Goal: Task Accomplishment & Management: Manage account settings

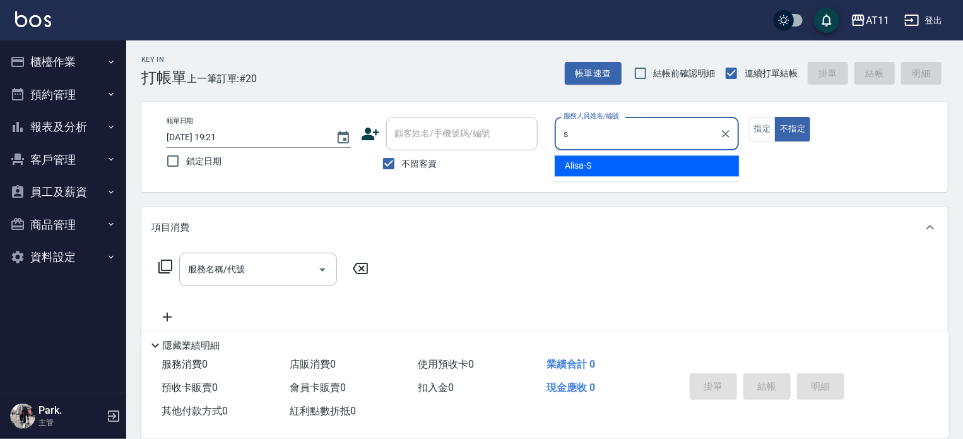
type input "Alisa-S"
type button "false"
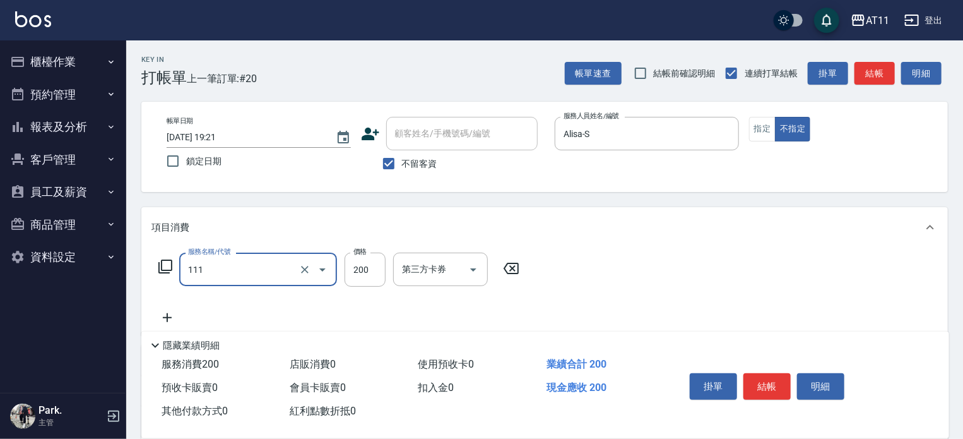
type input "精油洗髮(111)"
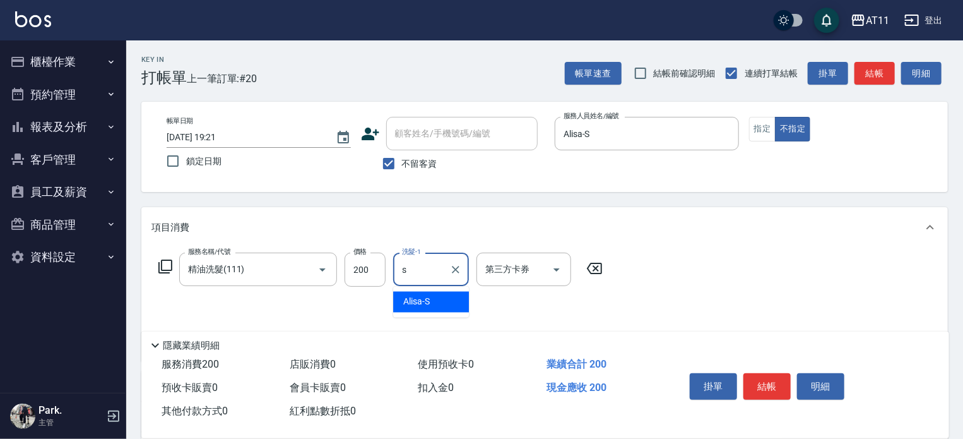
type input "Alisa-S"
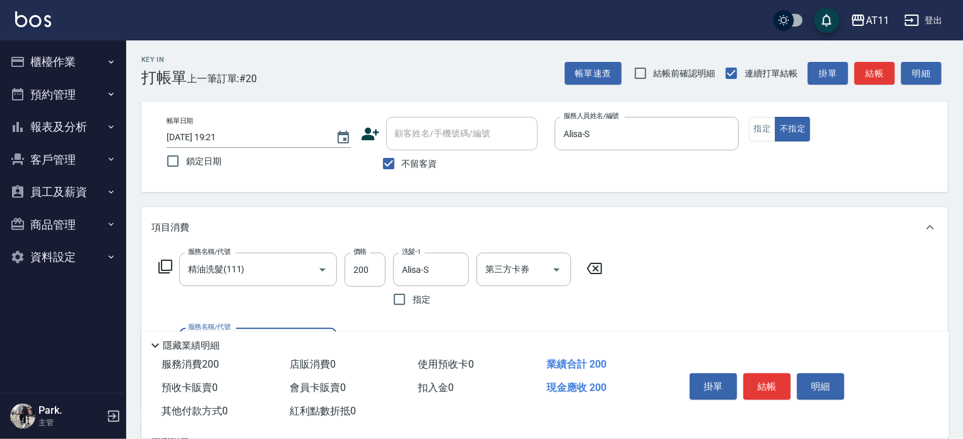
scroll to position [126, 0]
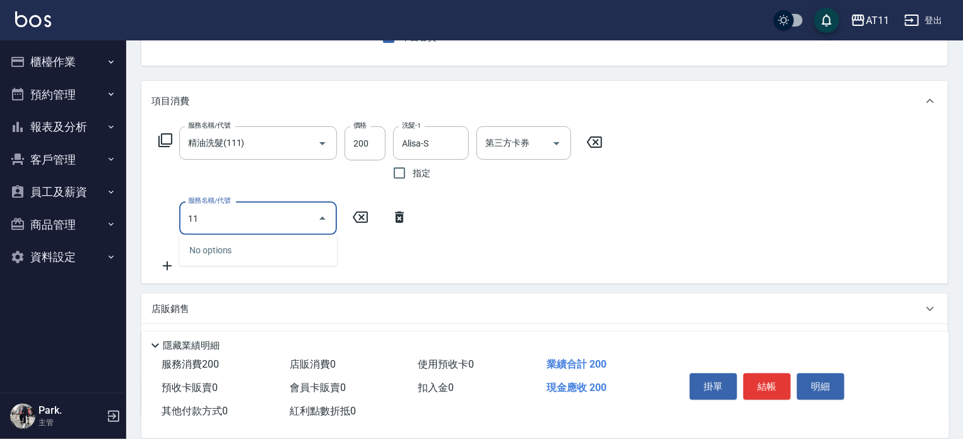
type input "1"
type input "0"
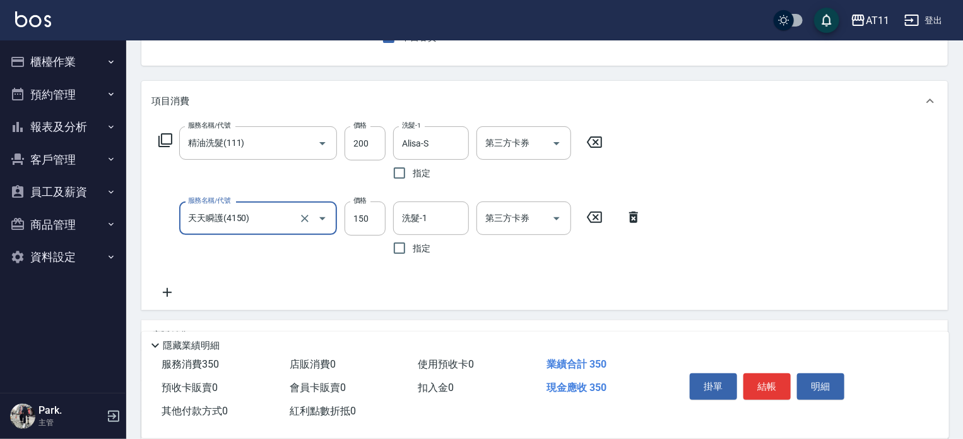
type input "天天瞬護(4150)"
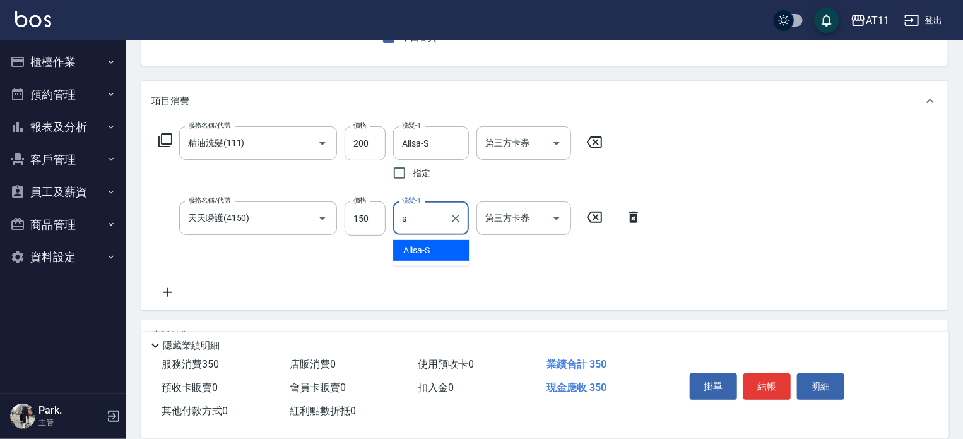
type input "Alisa-S"
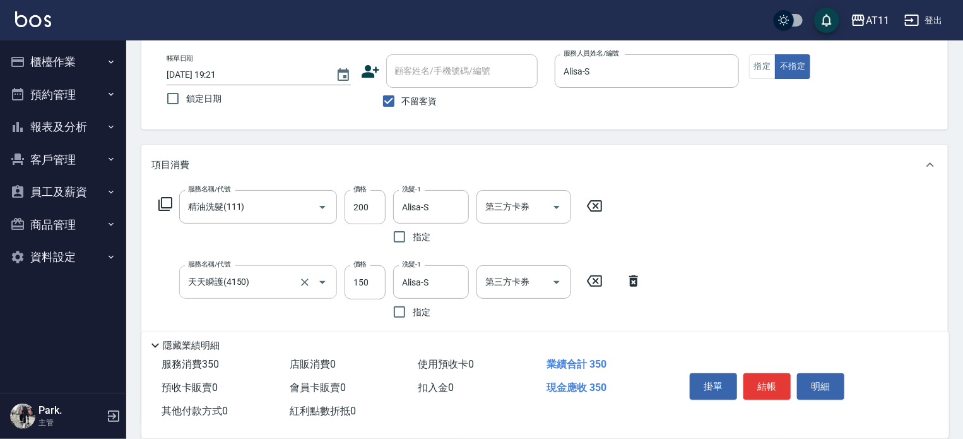
scroll to position [63, 0]
drag, startPoint x: 765, startPoint y: 376, endPoint x: 715, endPoint y: 357, distance: 54.2
click at [763, 376] on button "結帳" at bounding box center [767, 386] width 47 height 27
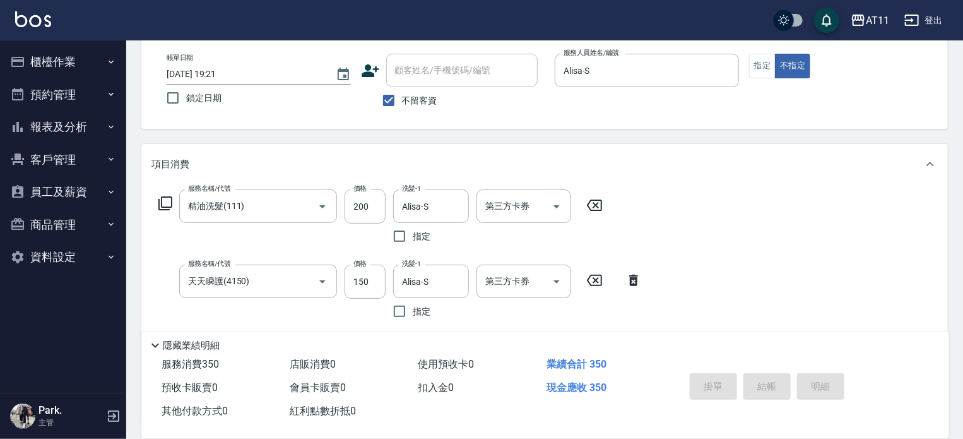
type input "[DATE] 20:21"
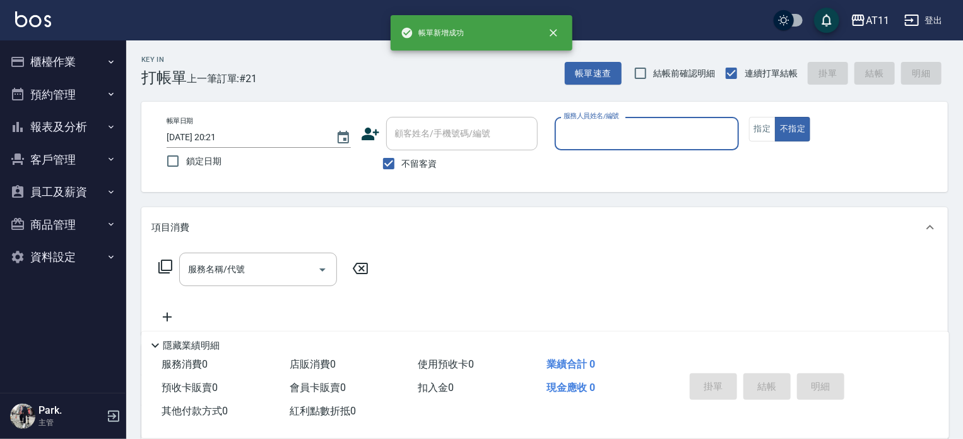
scroll to position [0, 0]
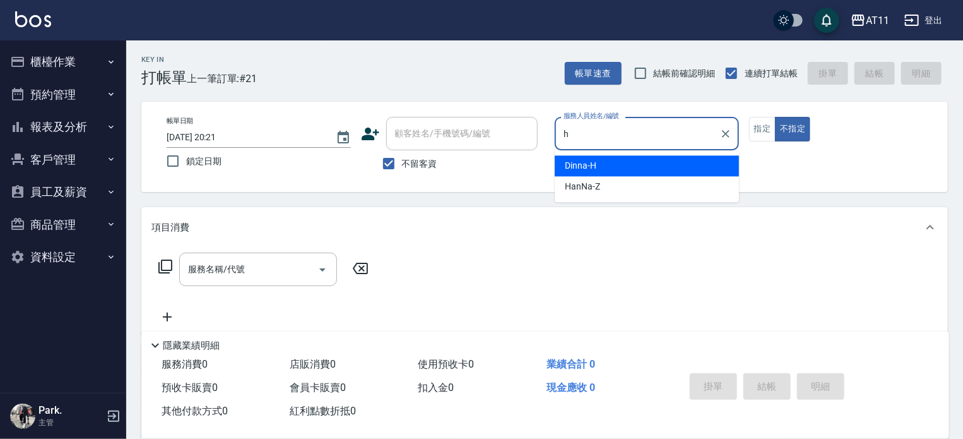
type input "Dinna-H"
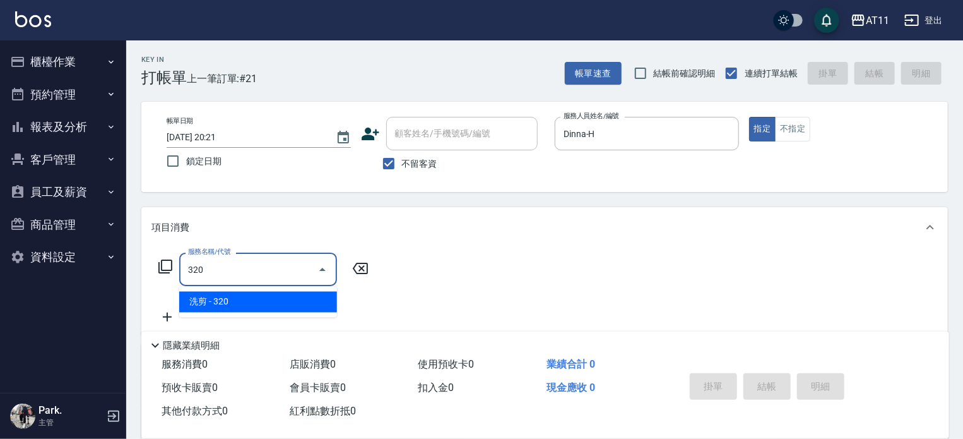
type input "洗剪(320)"
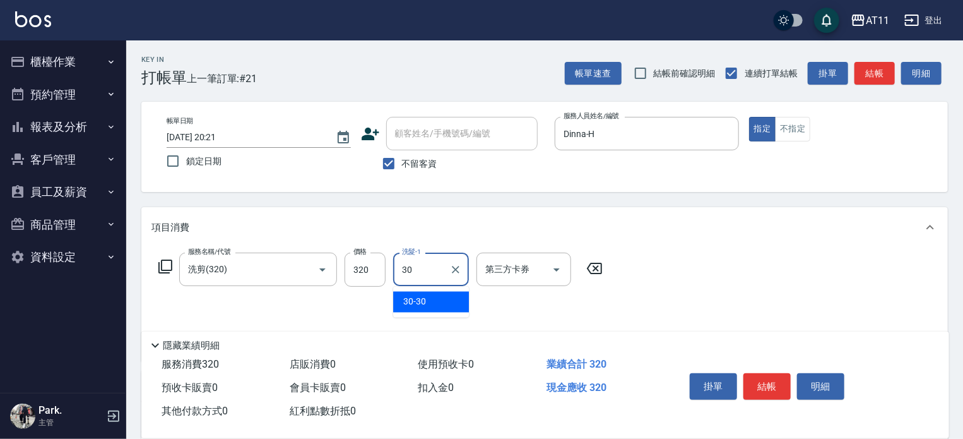
type input "30-30"
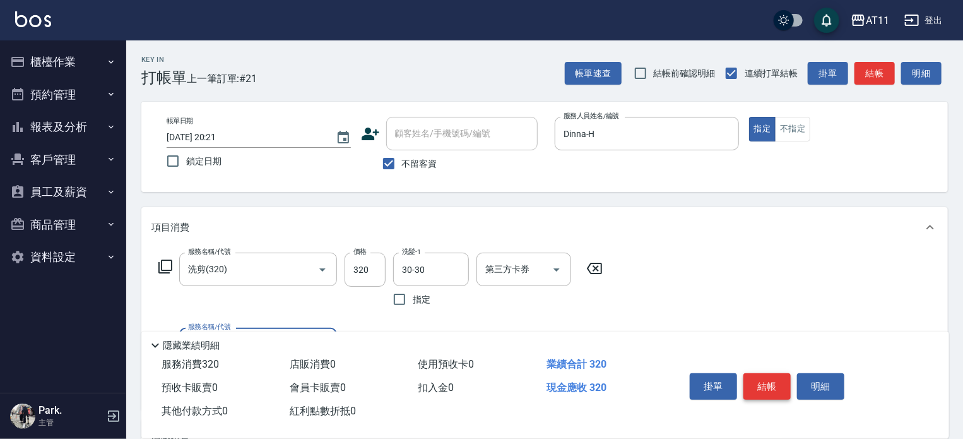
click at [757, 377] on button "結帳" at bounding box center [767, 386] width 47 height 27
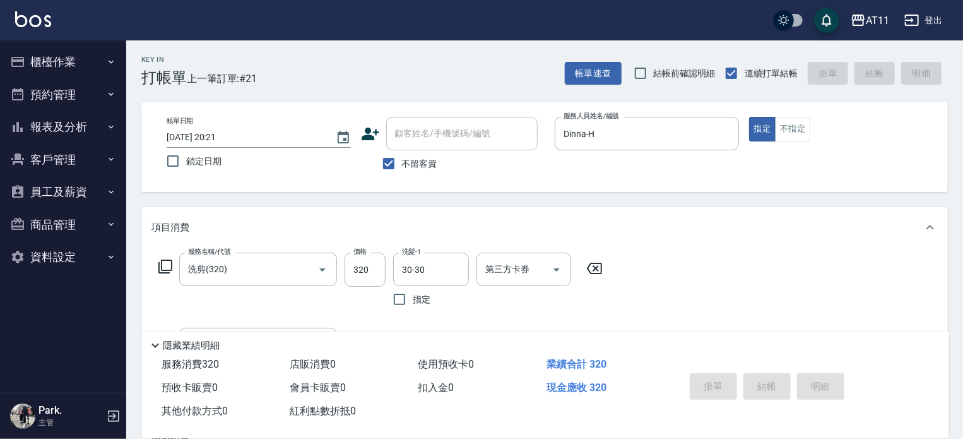
type input "[DATE] 20:22"
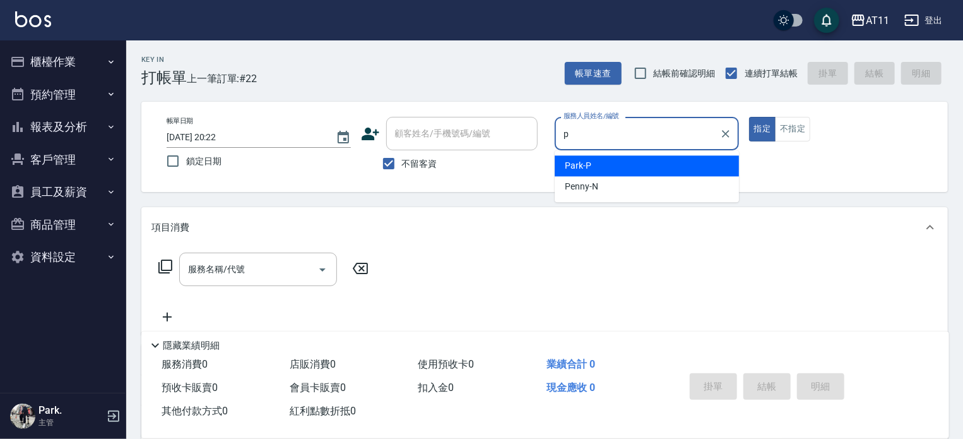
type input "Park-P"
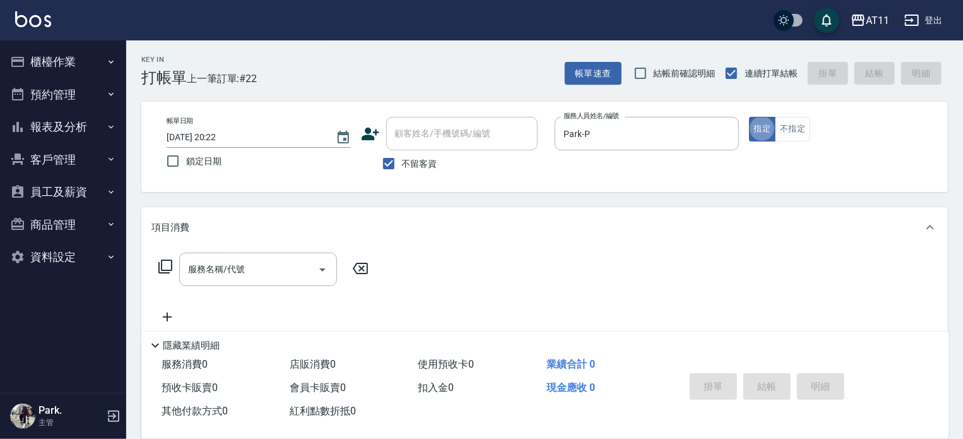
type button "true"
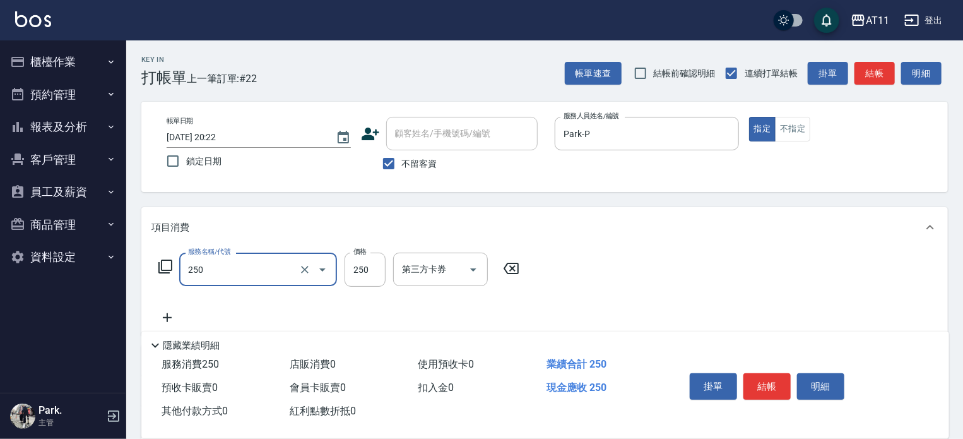
type input "B級單剪(250)"
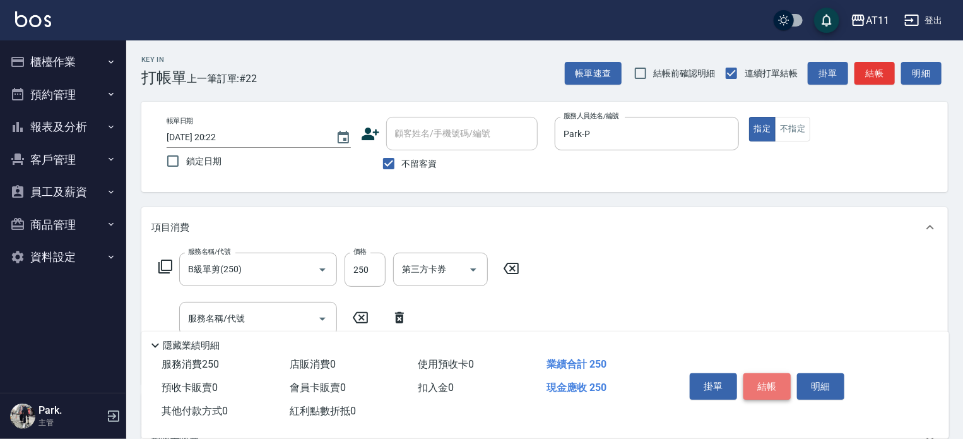
click at [777, 383] on button "結帳" at bounding box center [767, 386] width 47 height 27
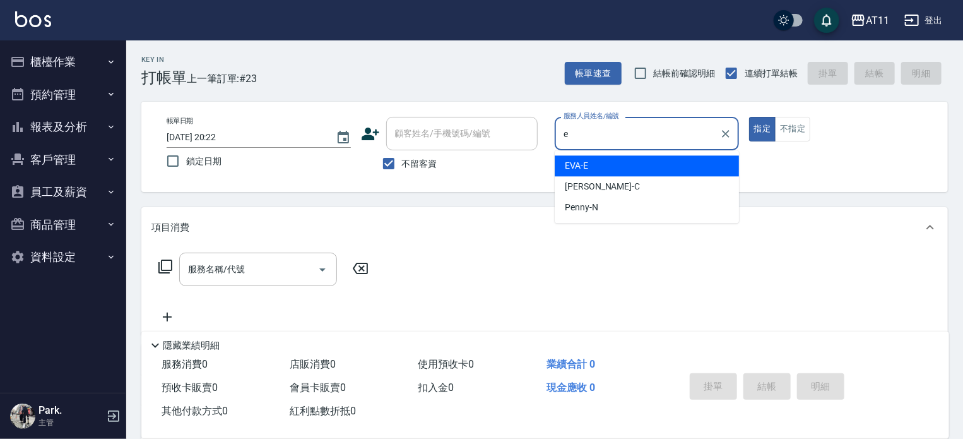
type input "[PERSON_NAME]-E"
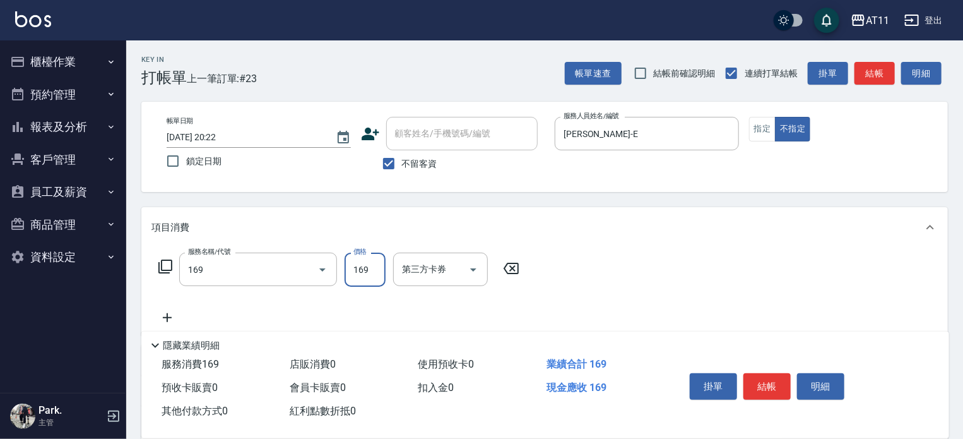
type input "單剪(169)"
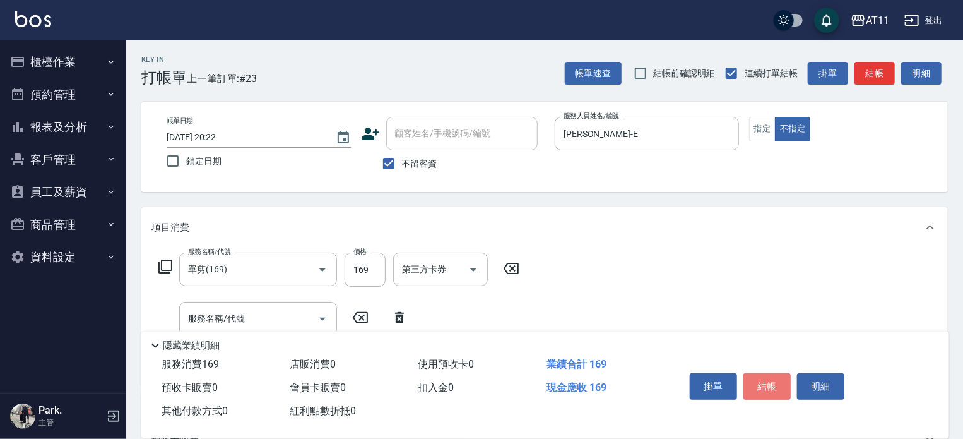
click at [766, 384] on button "結帳" at bounding box center [767, 386] width 47 height 27
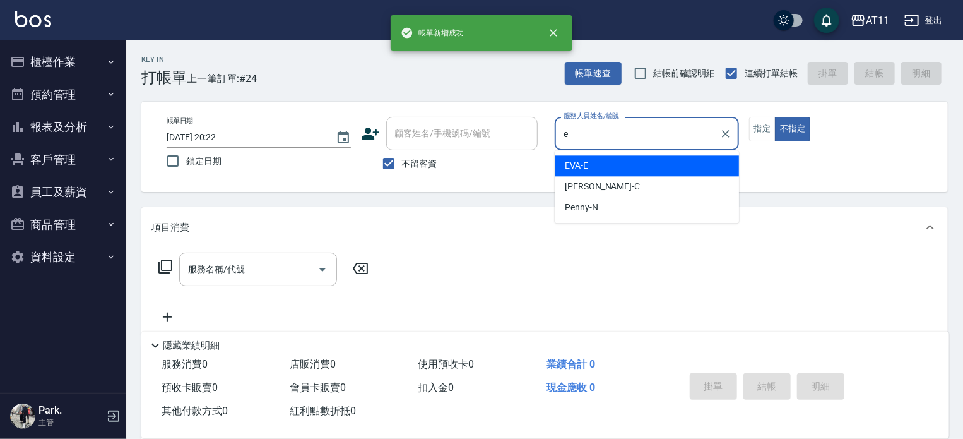
type input "[PERSON_NAME]-E"
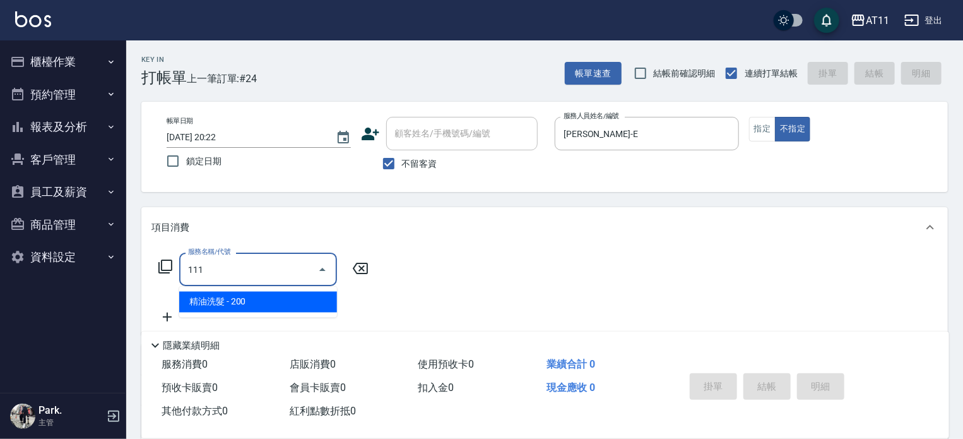
type input "精油洗髮(111)"
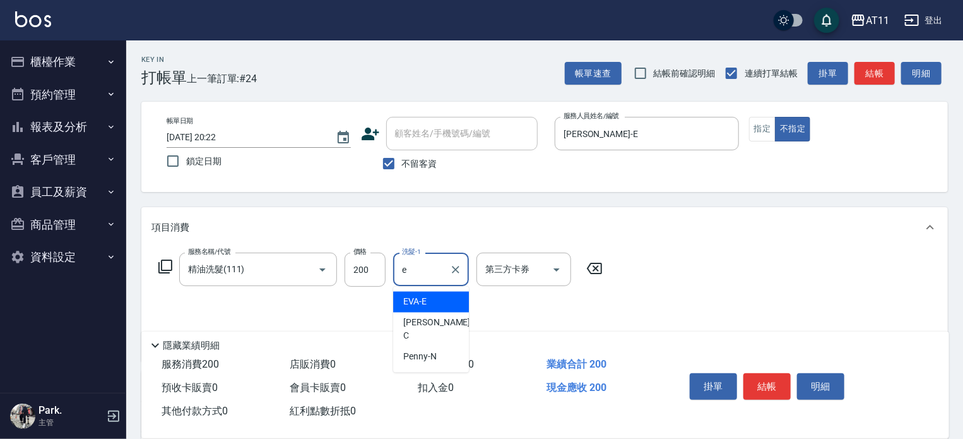
type input "[PERSON_NAME]-E"
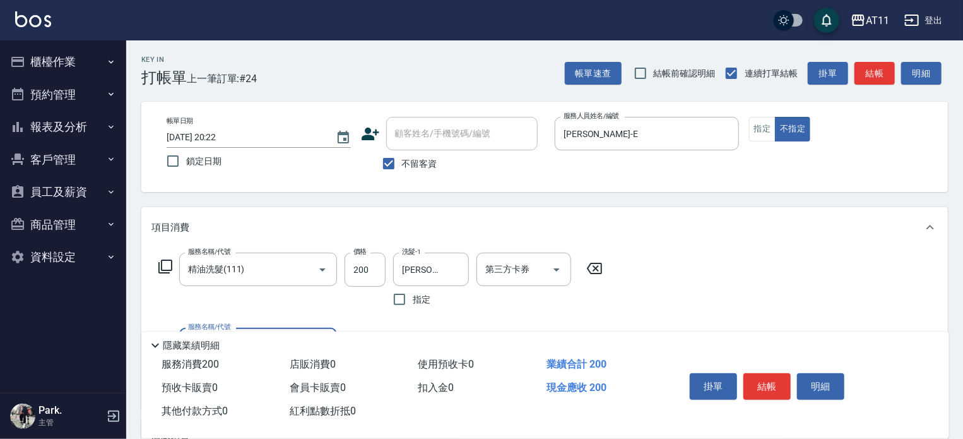
click at [766, 384] on button "結帳" at bounding box center [767, 386] width 47 height 27
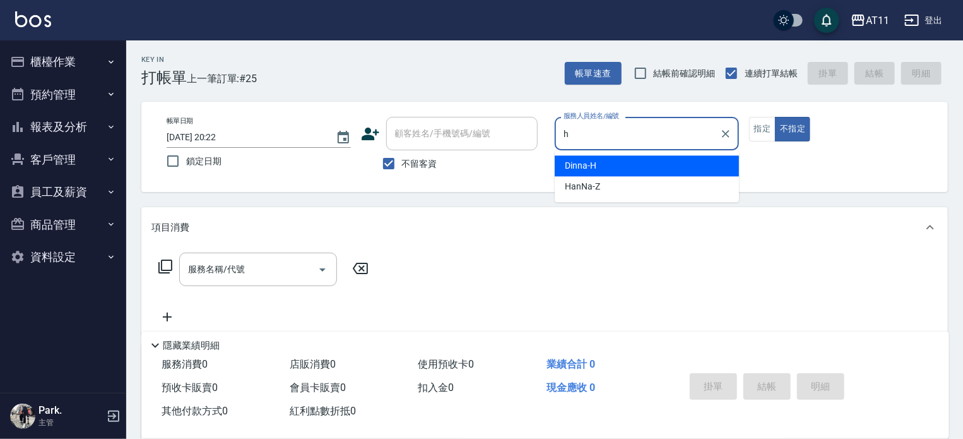
type input "Dinna-H"
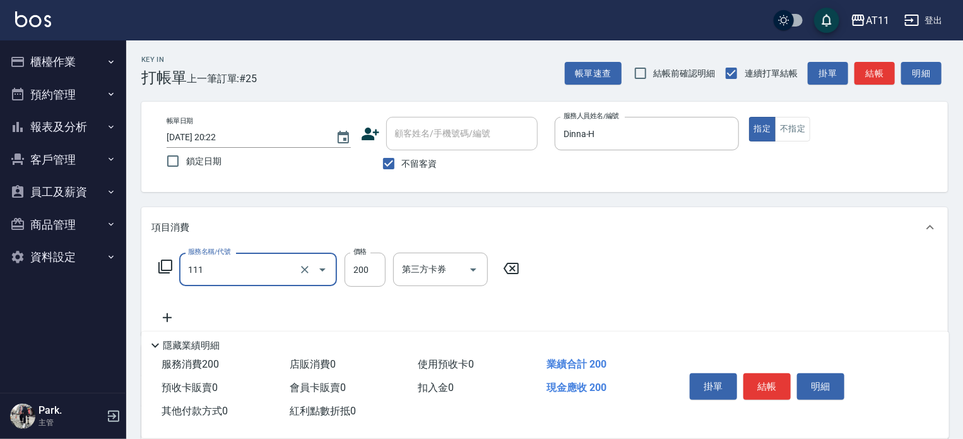
type input "精油洗髮(111)"
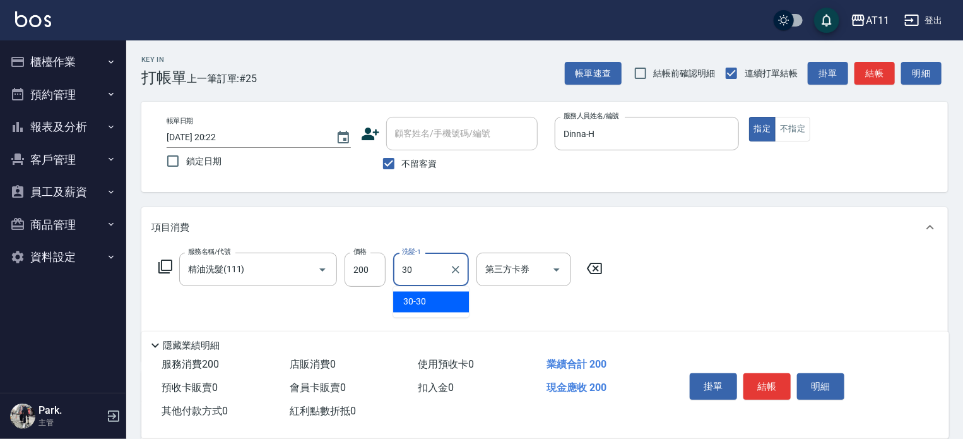
type input "30-30"
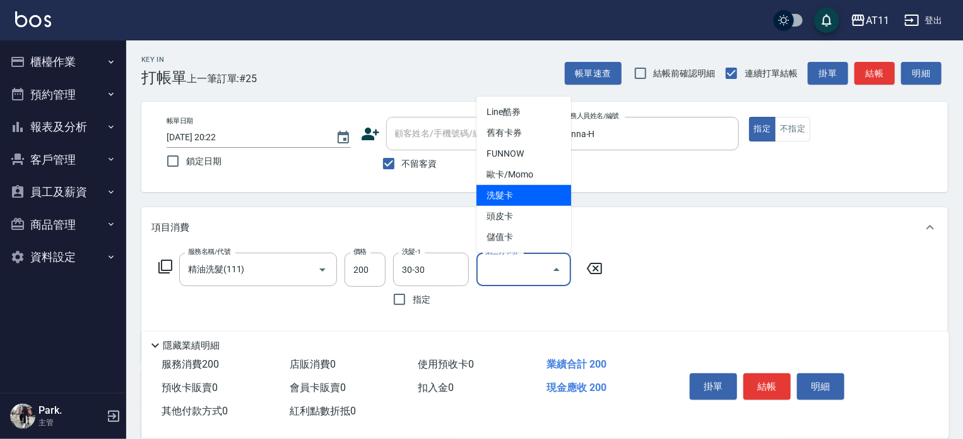
type input "洗髮卡"
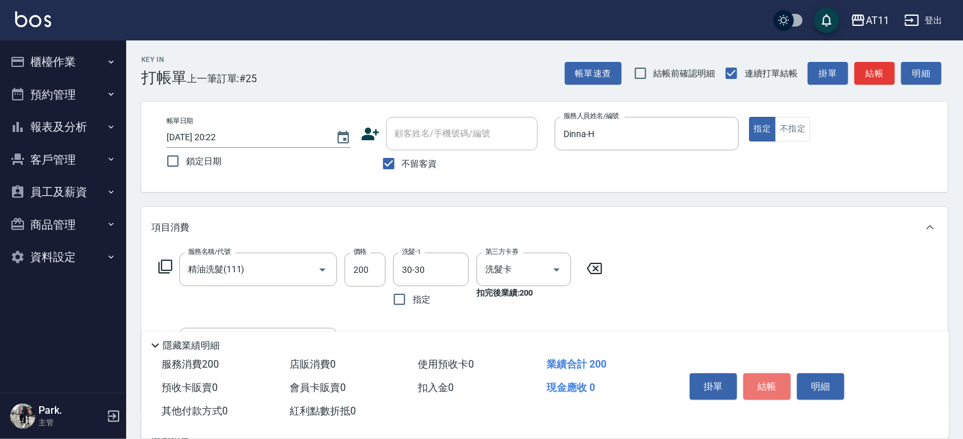
click at [766, 384] on button "結帳" at bounding box center [767, 386] width 47 height 27
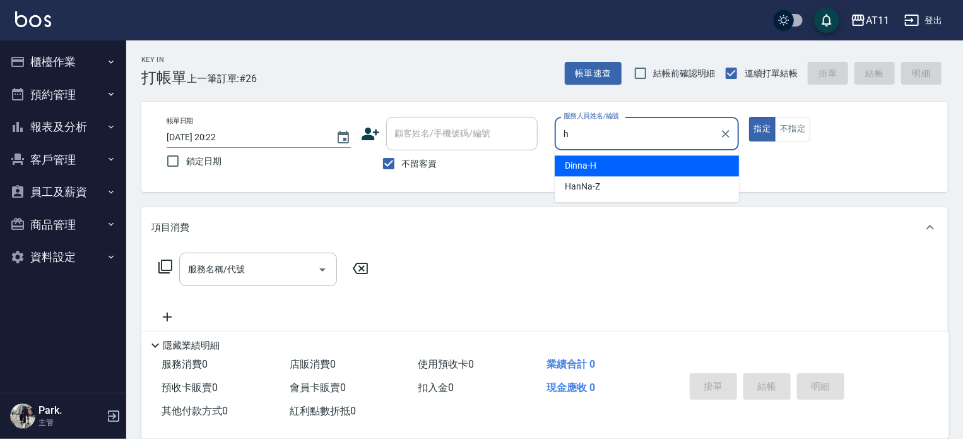
type input "Dinna-H"
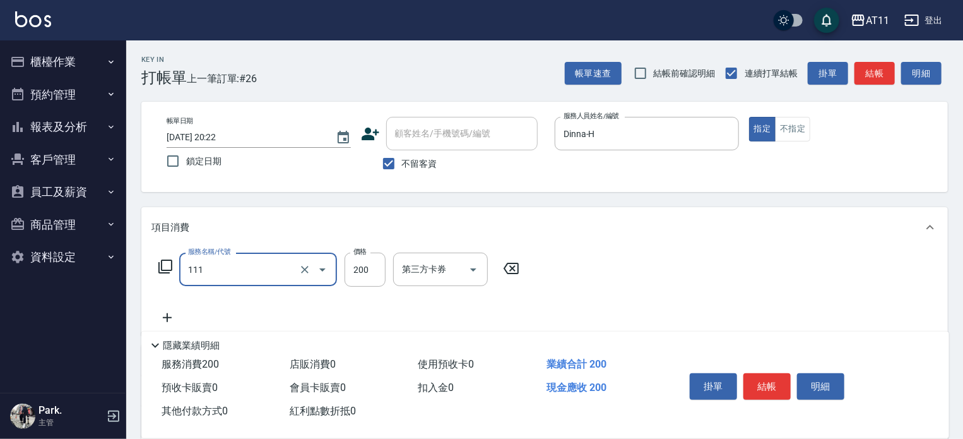
type input "精油洗髮(111)"
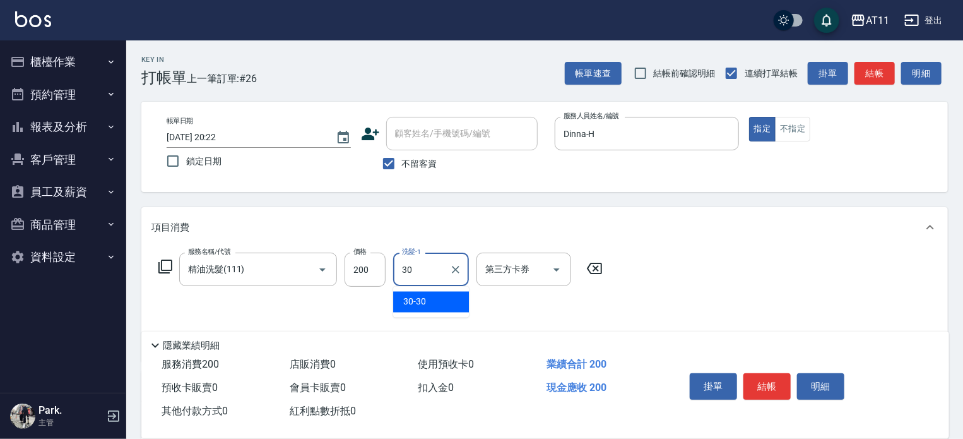
type input "30-30"
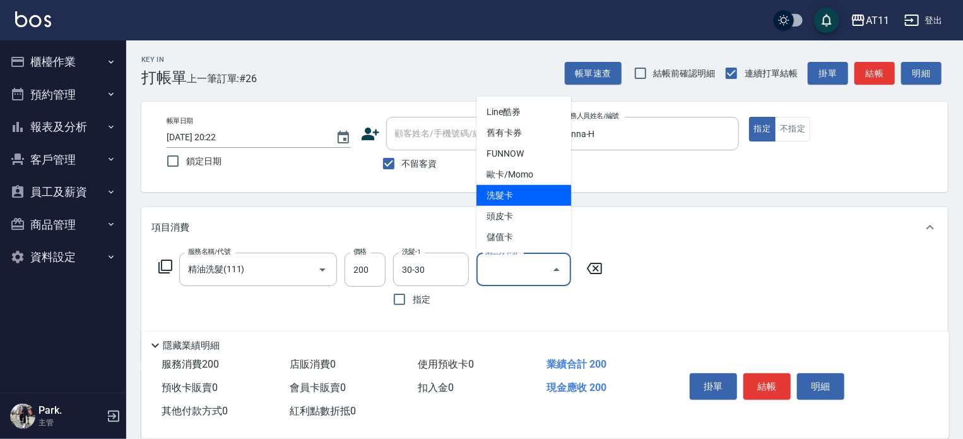
type input "洗髮卡"
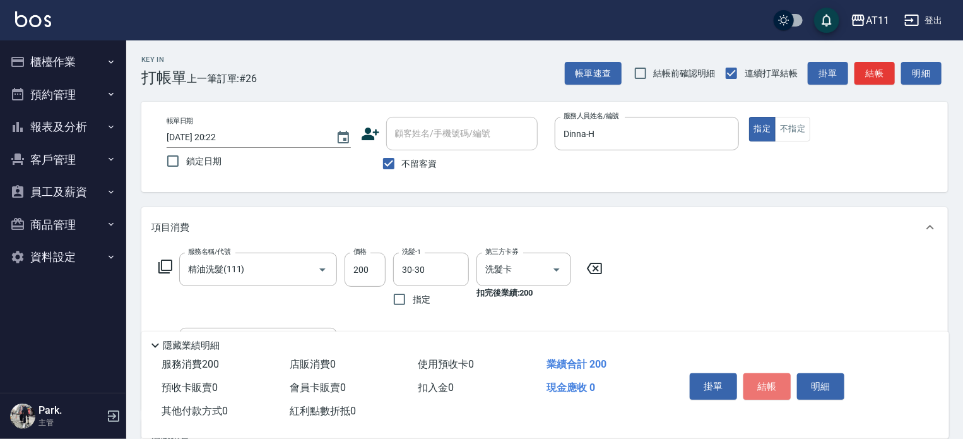
click at [766, 384] on button "結帳" at bounding box center [767, 386] width 47 height 27
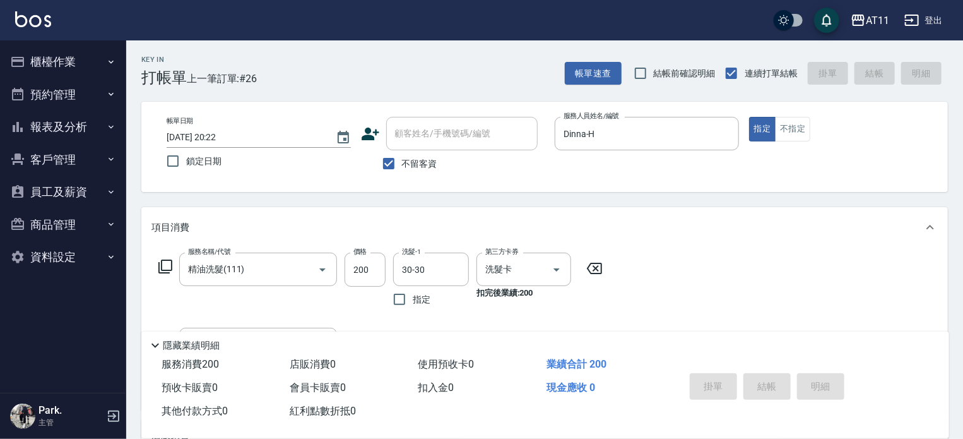
type input "[DATE] 20:23"
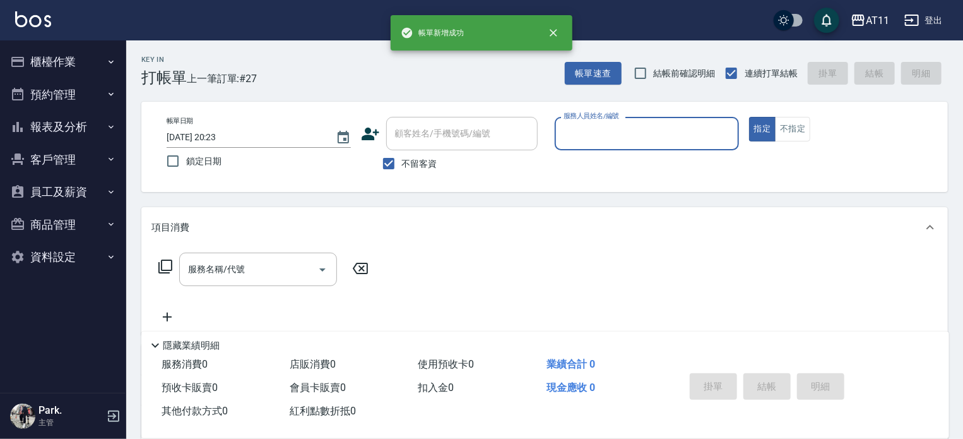
click at [73, 164] on button "客戶管理" at bounding box center [63, 159] width 116 height 33
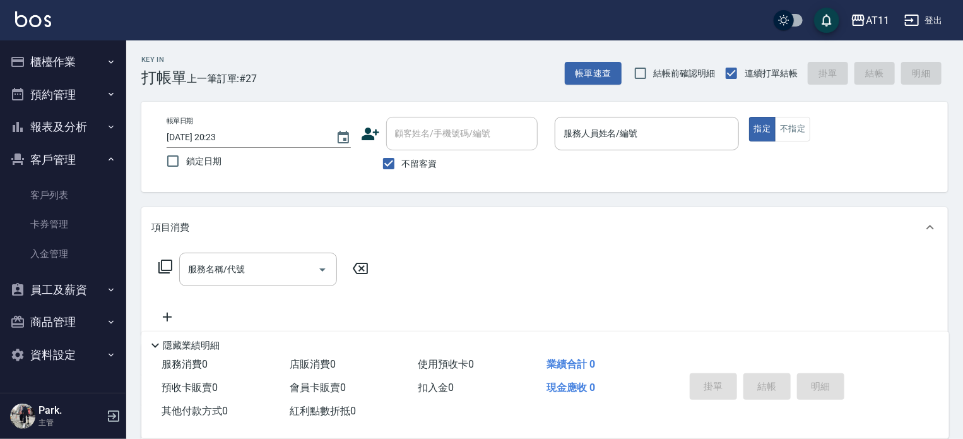
click at [75, 131] on button "報表及分析" at bounding box center [63, 126] width 116 height 33
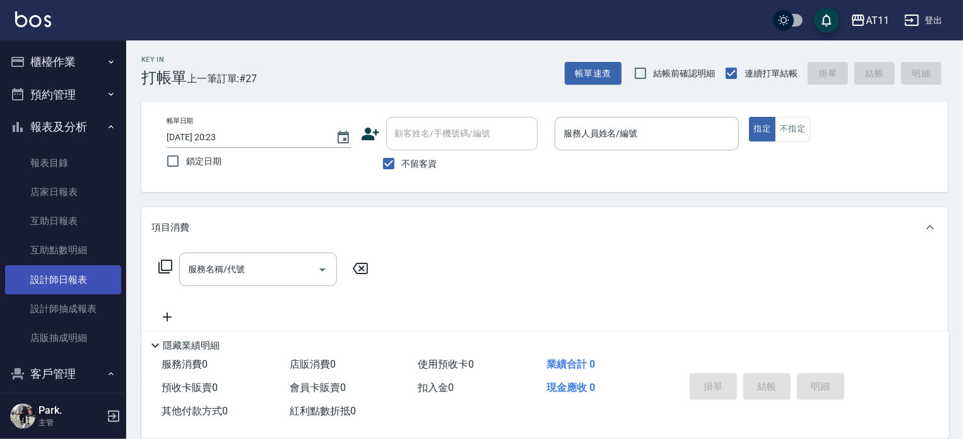
click at [66, 277] on link "設計師日報表" at bounding box center [63, 279] width 116 height 29
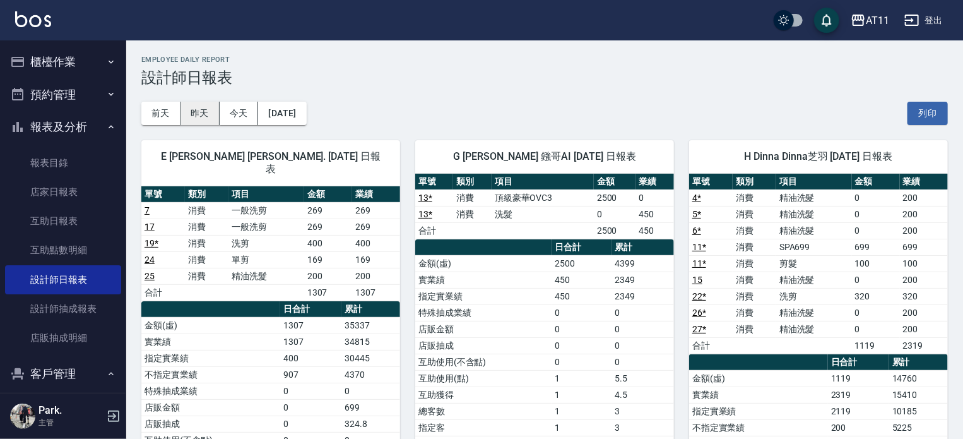
click at [194, 114] on button "昨天" at bounding box center [200, 113] width 39 height 23
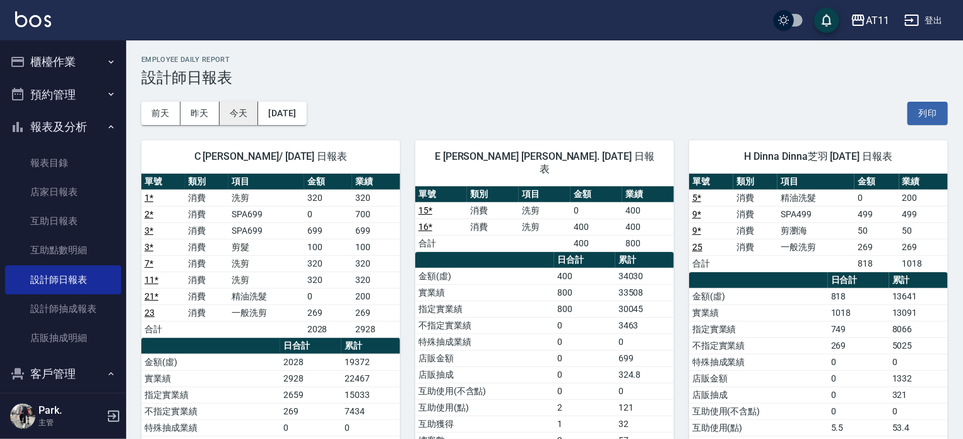
click at [235, 114] on button "今天" at bounding box center [239, 113] width 39 height 23
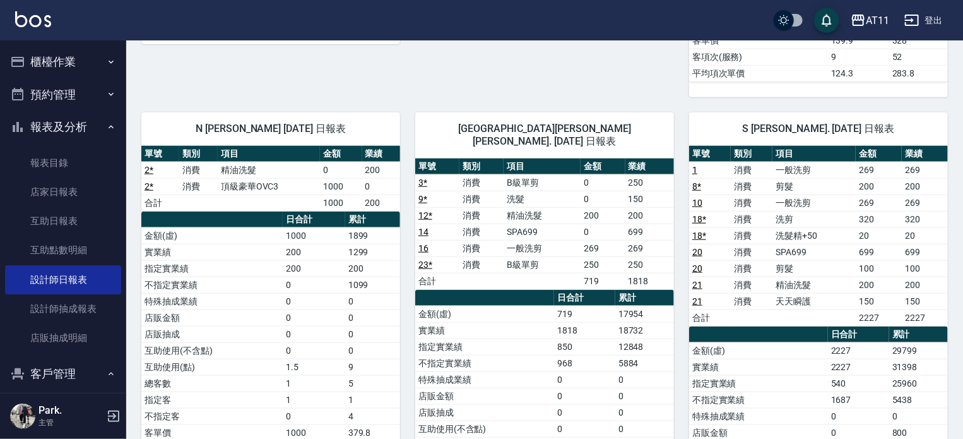
scroll to position [551, 0]
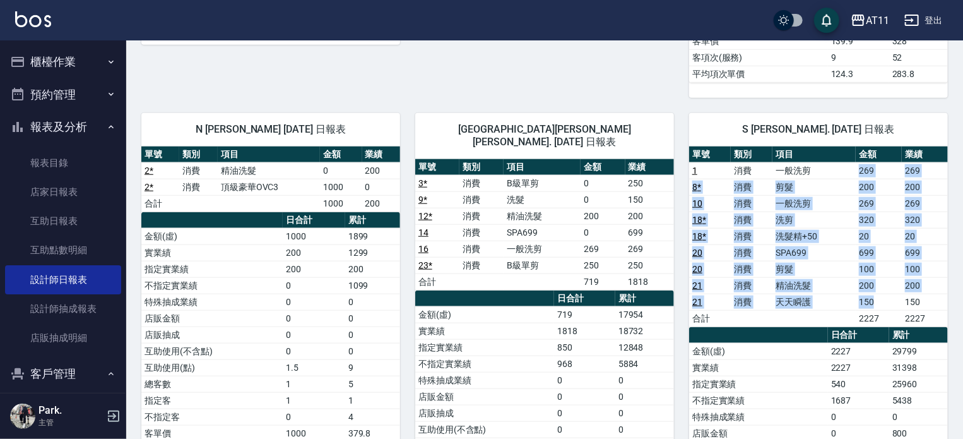
drag, startPoint x: 857, startPoint y: 173, endPoint x: 893, endPoint y: 290, distance: 122.8
click at [893, 290] on tbody "1 消費 一般洗剪 269 269 8 * 消費 剪髮 200 200 10 消費 一般洗剪 269 269 18 * 消費 洗剪 320 320 18 * …" at bounding box center [818, 244] width 259 height 164
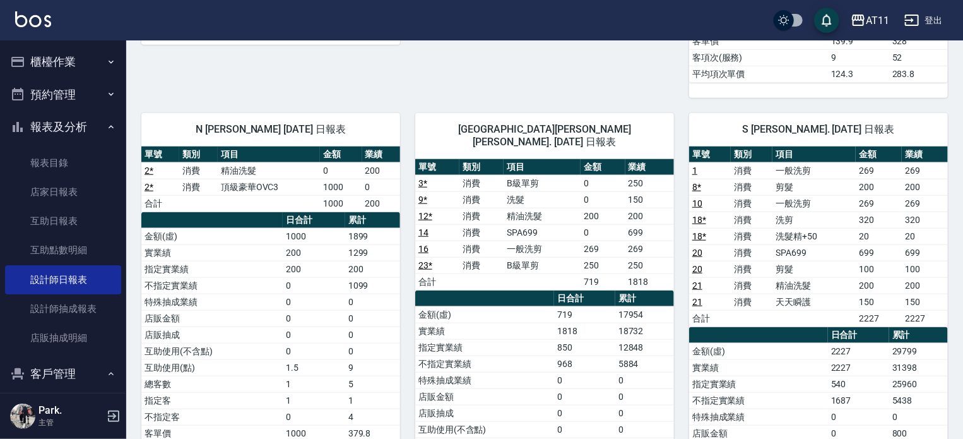
click at [845, 310] on td "a dense table" at bounding box center [814, 318] width 83 height 16
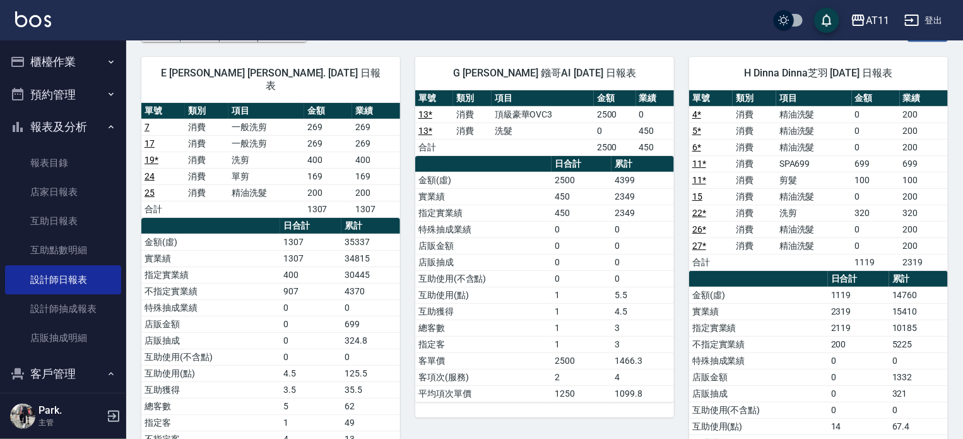
scroll to position [0, 0]
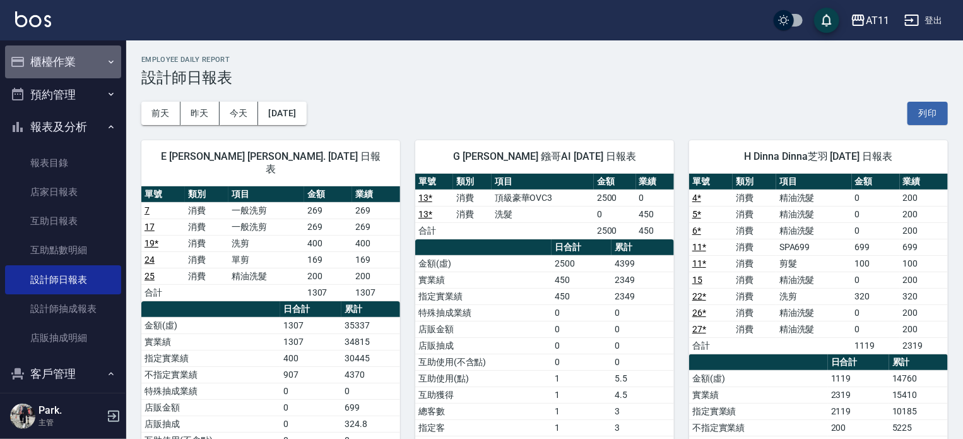
click at [78, 61] on button "櫃檯作業" at bounding box center [63, 61] width 116 height 33
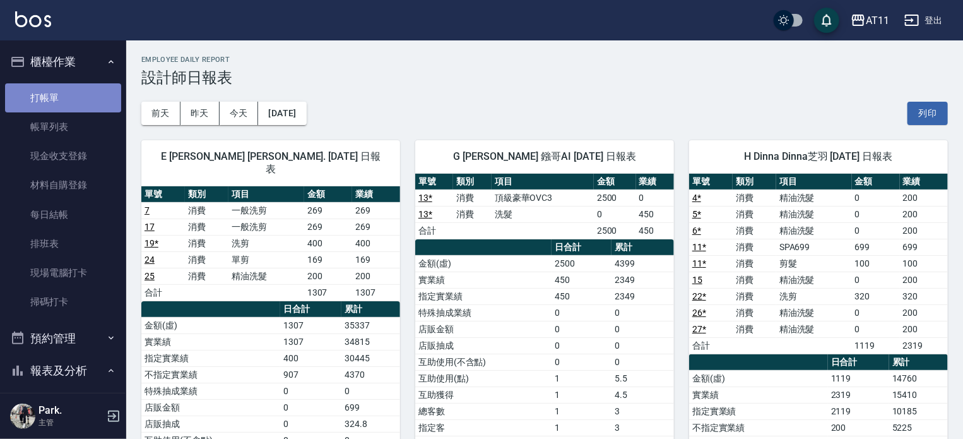
click at [73, 85] on link "打帳單" at bounding box center [63, 97] width 116 height 29
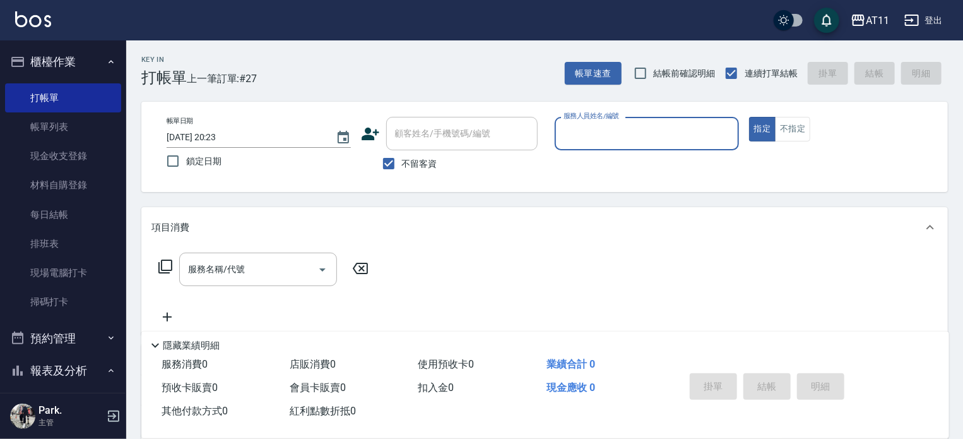
click at [78, 68] on button "櫃檯作業" at bounding box center [63, 61] width 116 height 33
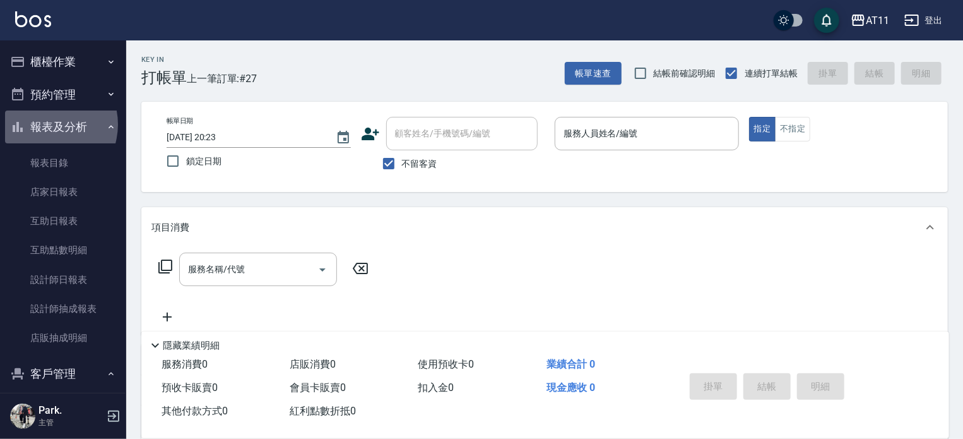
click at [45, 124] on button "報表及分析" at bounding box center [63, 126] width 116 height 33
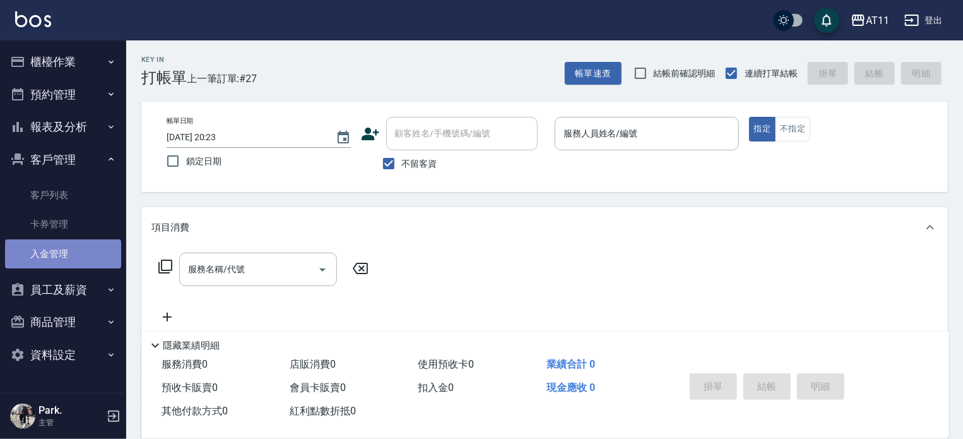
click at [61, 256] on link "入金管理" at bounding box center [63, 253] width 116 height 29
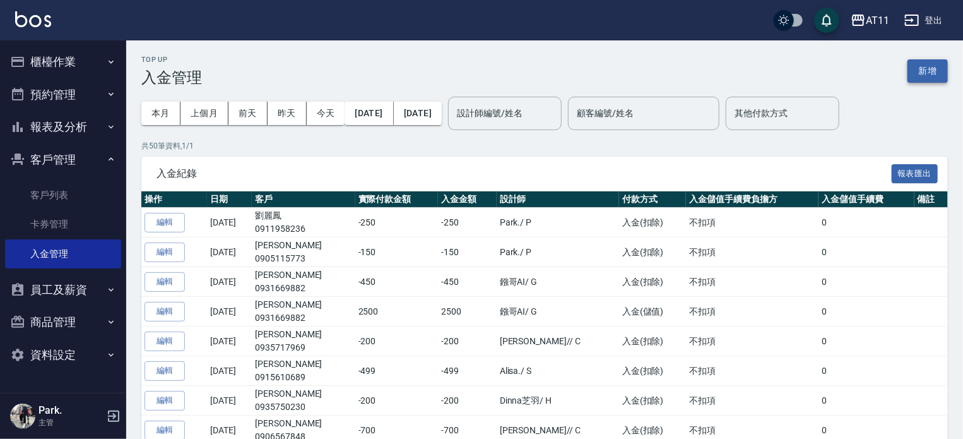
click at [922, 68] on button "新增" at bounding box center [928, 70] width 40 height 23
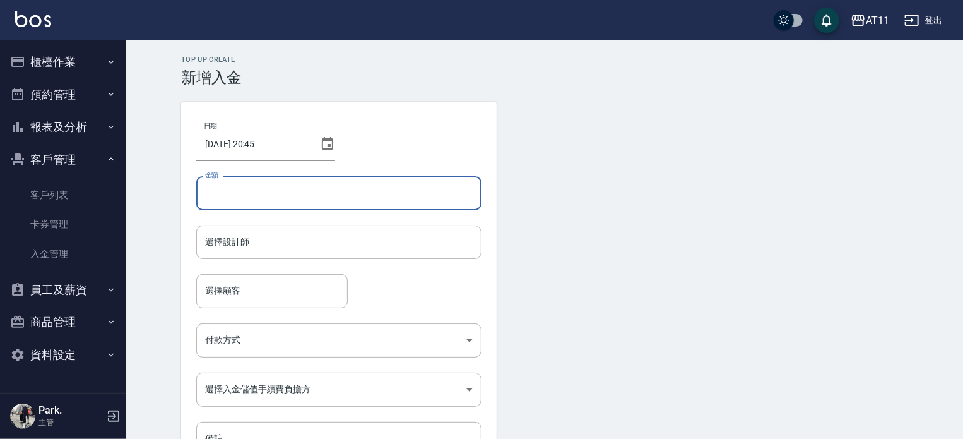
click at [334, 198] on input "金額" at bounding box center [338, 193] width 285 height 34
type input "-550"
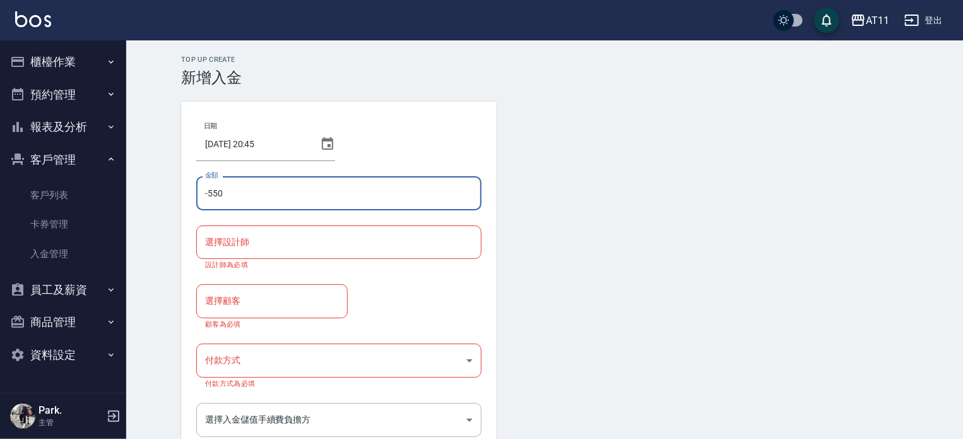
click at [319, 242] on input "選擇設計師" at bounding box center [339, 242] width 274 height 22
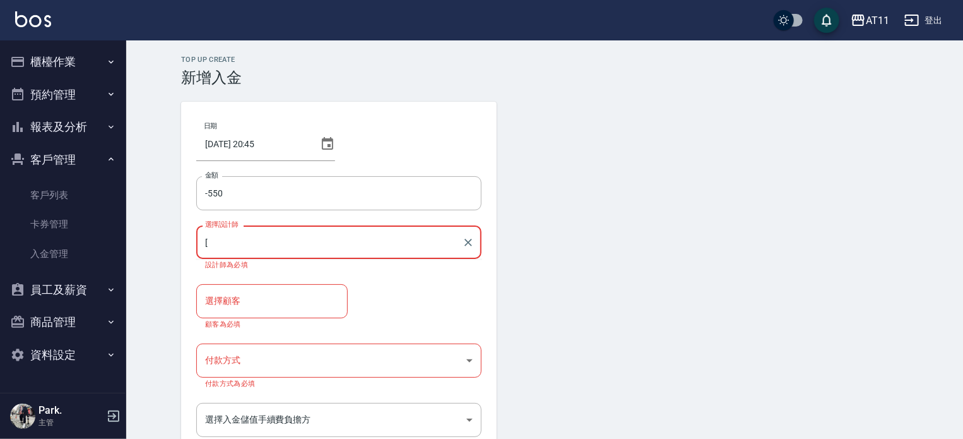
type input "["
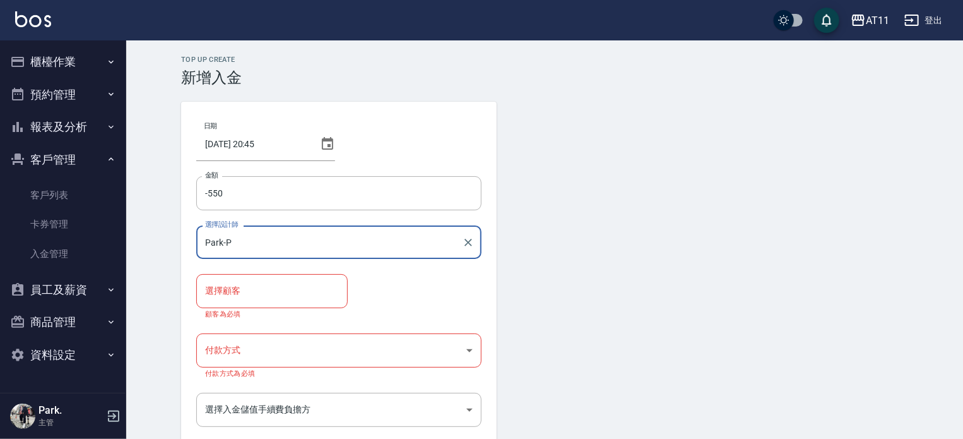
type input "Park-P"
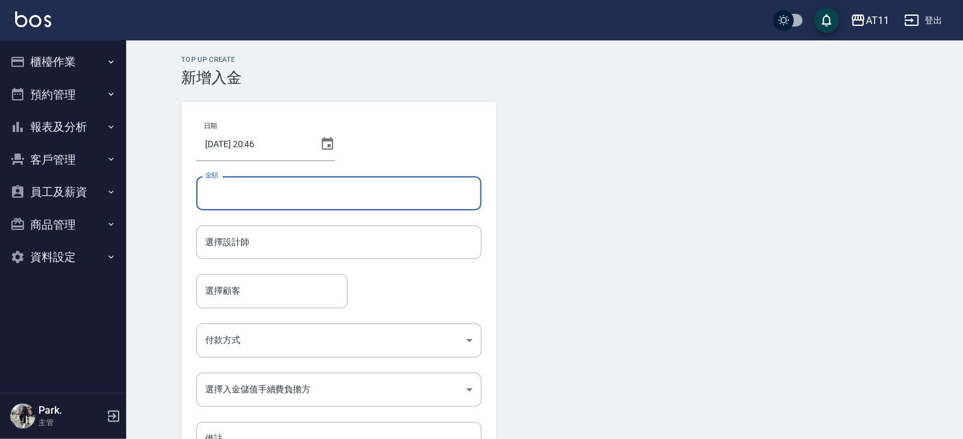
click at [333, 196] on input "金額" at bounding box center [338, 193] width 285 height 34
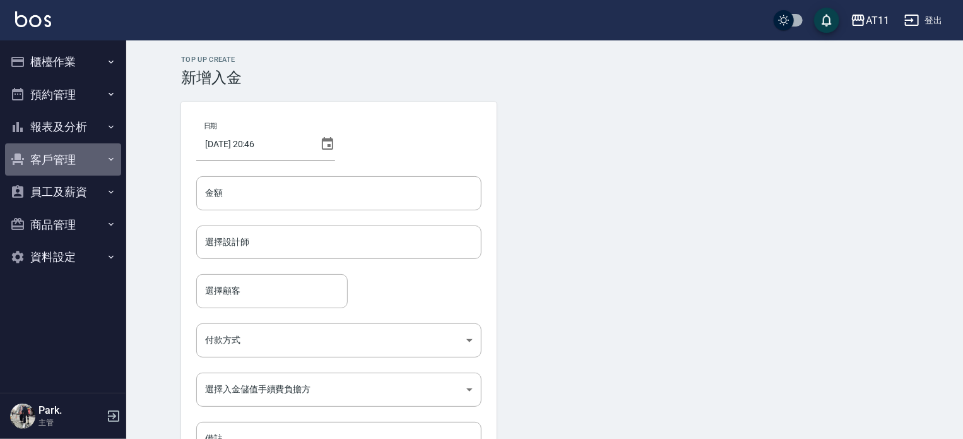
drag, startPoint x: 62, startPoint y: 151, endPoint x: 61, endPoint y: 176, distance: 25.3
click at [62, 152] on button "客戶管理" at bounding box center [63, 159] width 116 height 33
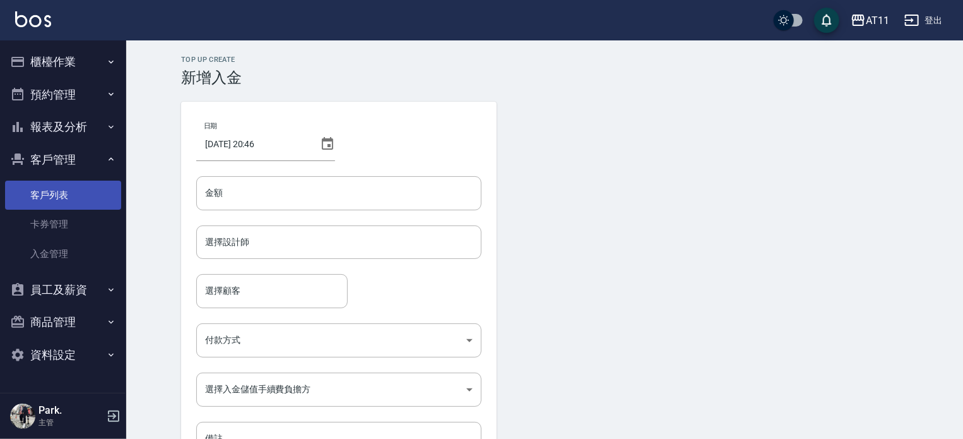
click at [56, 198] on link "客戶列表" at bounding box center [63, 195] width 116 height 29
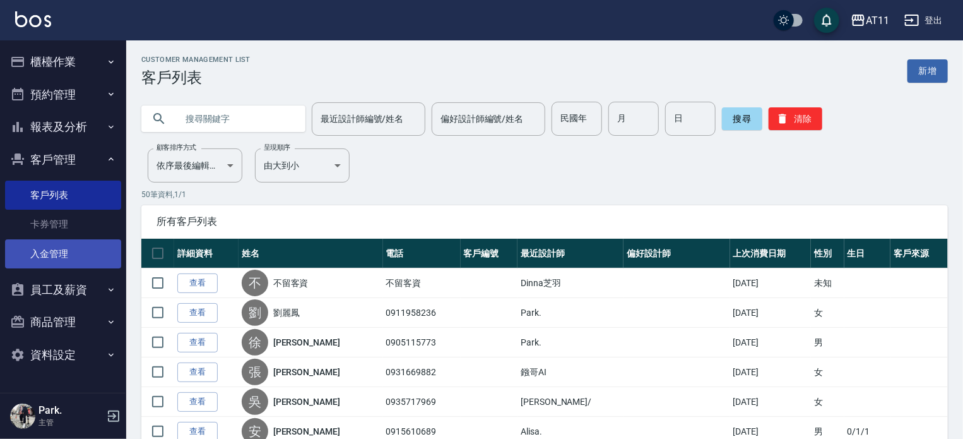
click at [66, 251] on link "入金管理" at bounding box center [63, 253] width 116 height 29
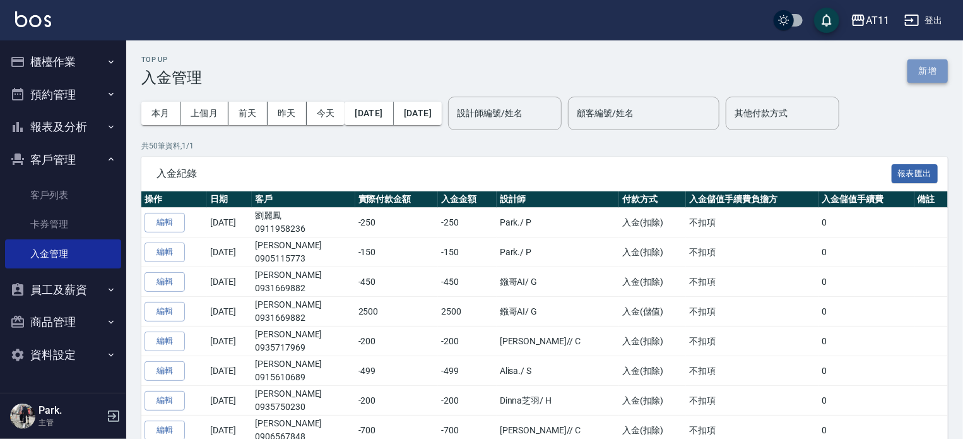
click at [947, 73] on button "新增" at bounding box center [928, 70] width 40 height 23
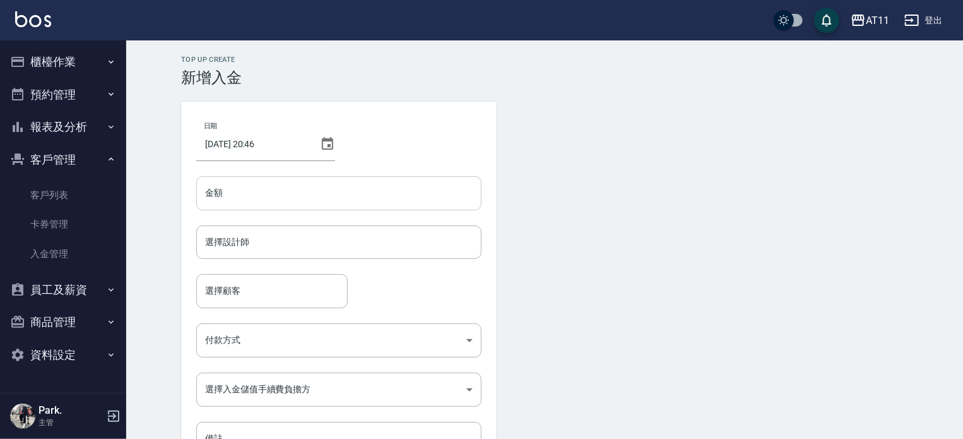
click at [331, 195] on input "金額" at bounding box center [338, 193] width 285 height 34
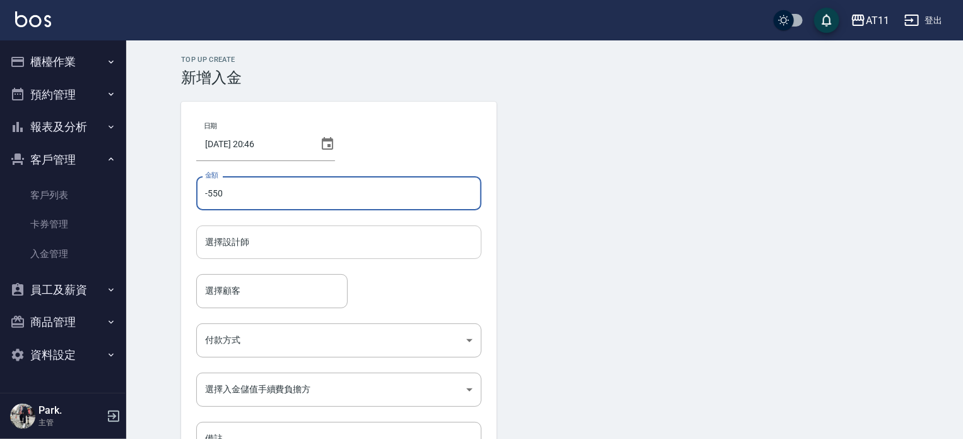
click at [319, 254] on div "選擇設計師" at bounding box center [338, 241] width 285 height 33
type input "-550"
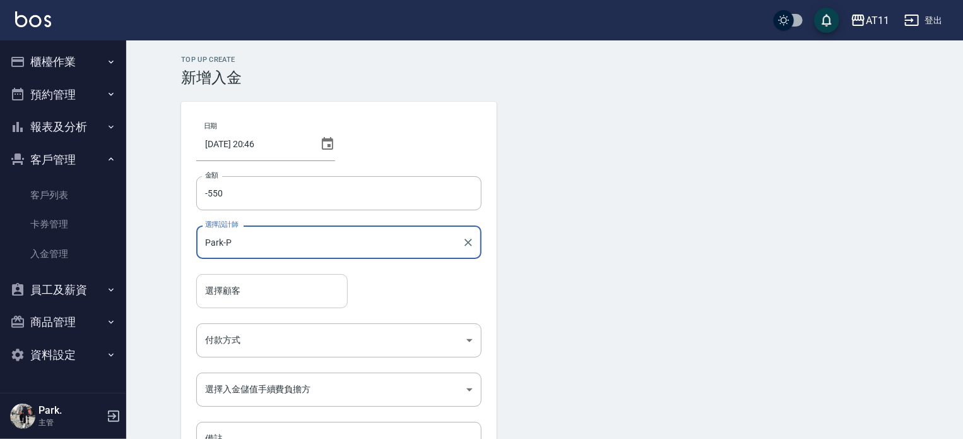
type input "Park-P"
click at [293, 294] on input "選擇顧客" at bounding box center [272, 291] width 140 height 22
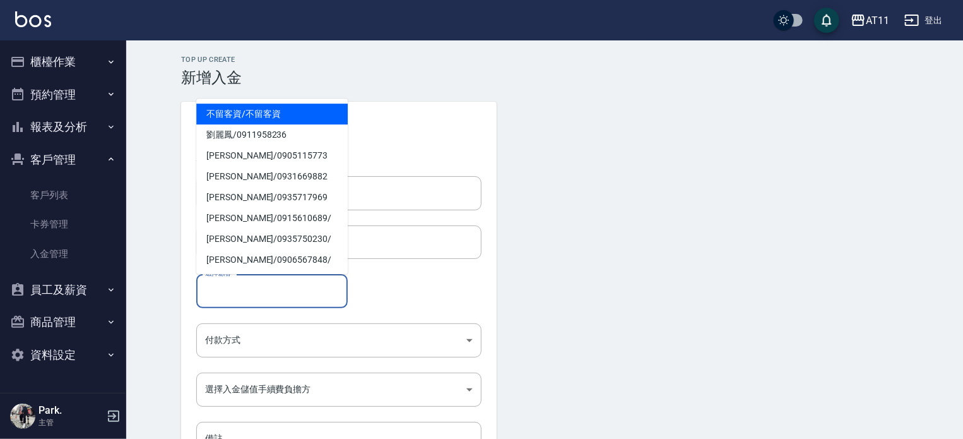
type input "n"
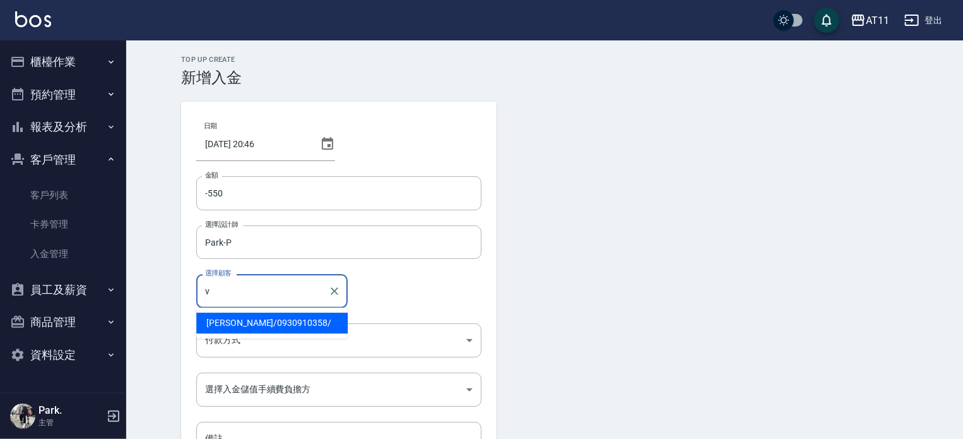
click at [280, 317] on span "[PERSON_NAME] / 0930910358 /" at bounding box center [272, 323] width 152 height 21
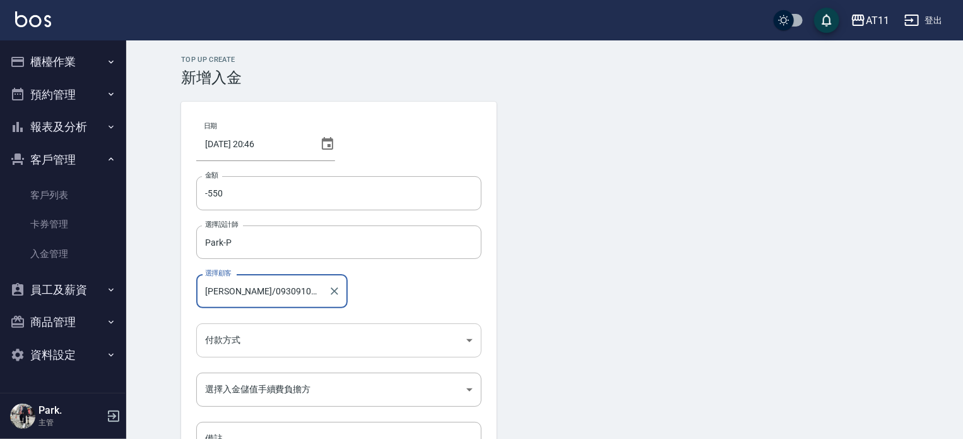
type input "[PERSON_NAME]/0930910358/"
click at [280, 338] on body "AT11 登出 櫃檯作業 打帳單 帳單列表 現金收支登錄 材料自購登錄 每日結帳 排班表 現場電腦打卡 掃碼打卡 預約管理 預約管理 單日預約紀錄 單週預約紀…" at bounding box center [481, 262] width 963 height 524
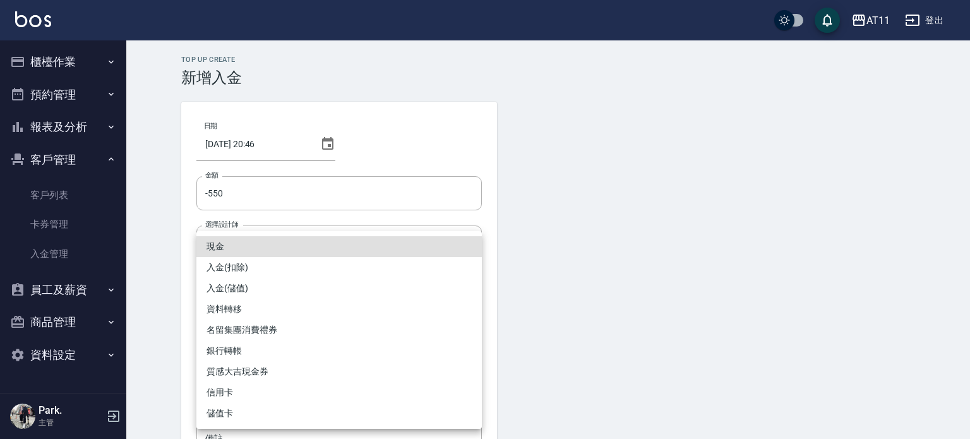
click at [299, 265] on li "入金(扣除)" at bounding box center [338, 267] width 285 height 21
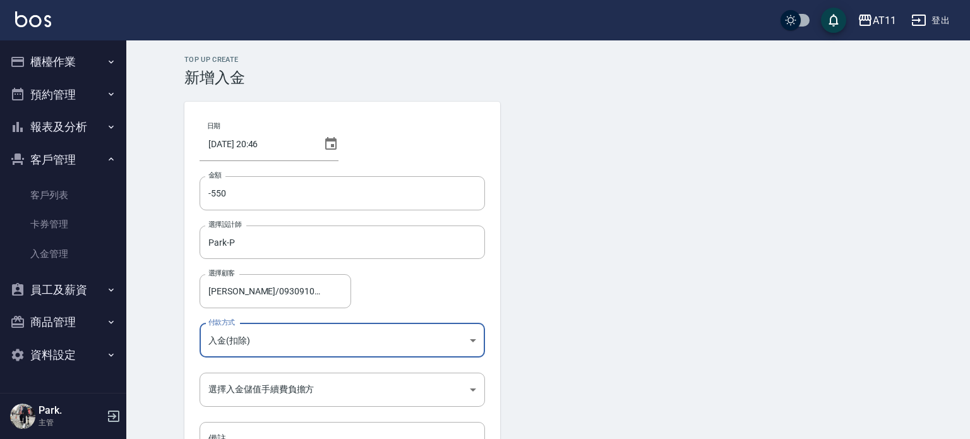
type input "入金(扣除)"
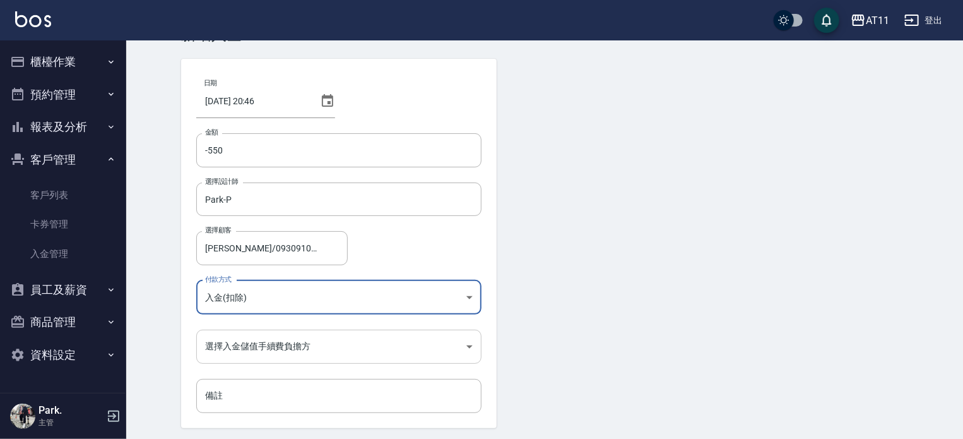
scroll to position [63, 0]
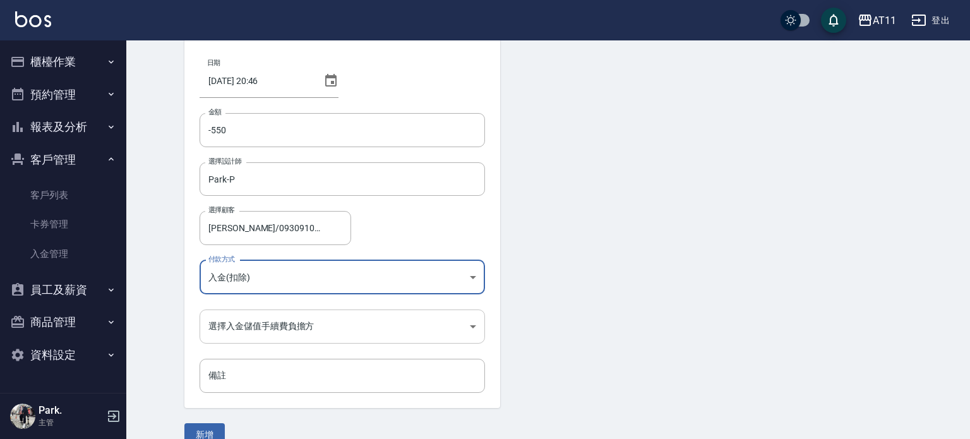
click at [310, 325] on body "AT11 登出 櫃檯作業 打帳單 帳單列表 現金收支登錄 材料自購登錄 每日結帳 排班表 現場電腦打卡 掃碼打卡 預約管理 預約管理 單日預約紀錄 單週預約紀…" at bounding box center [485, 199] width 970 height 524
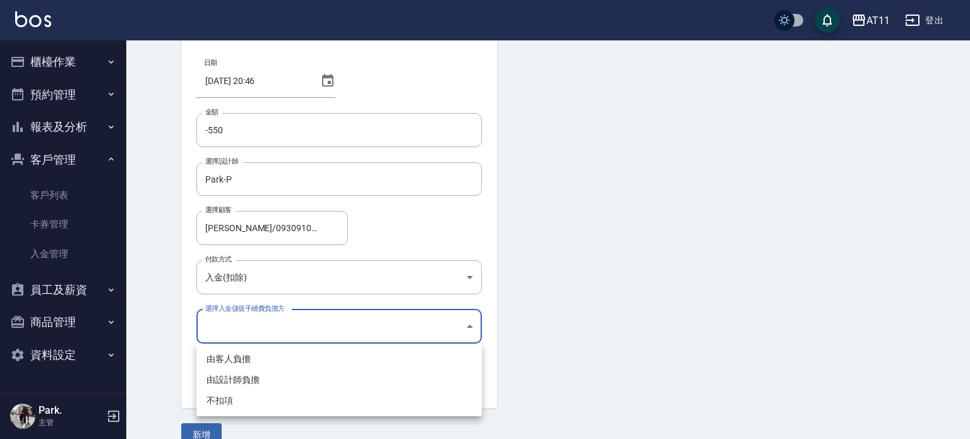
click at [303, 393] on li "不扣項" at bounding box center [338, 400] width 285 height 21
type input "WITHOUTHANDLINGFEE"
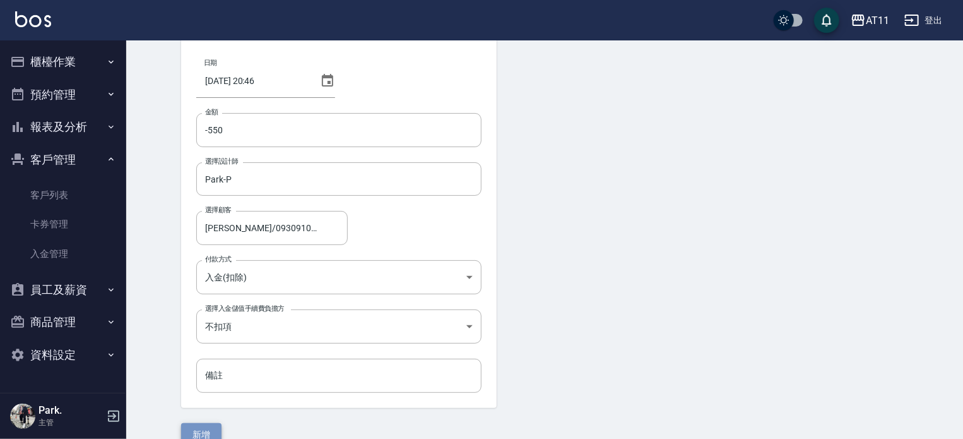
click at [205, 431] on button "新增" at bounding box center [201, 434] width 40 height 23
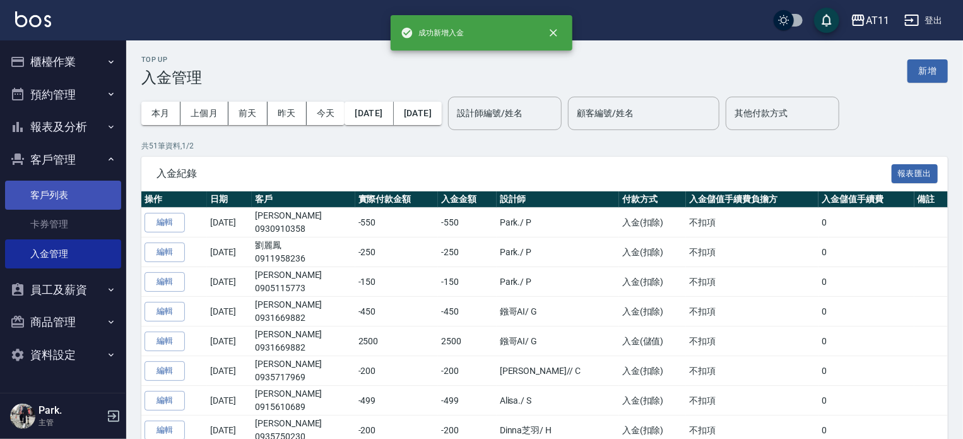
click at [53, 186] on link "客戶列表" at bounding box center [63, 195] width 116 height 29
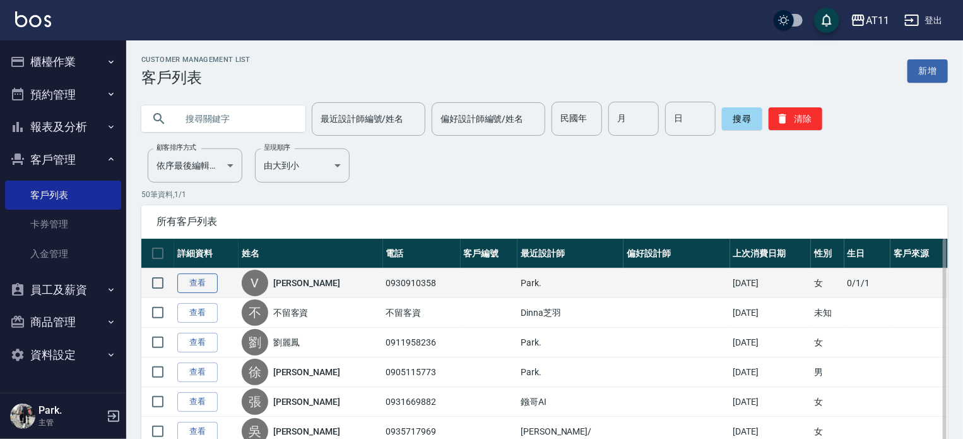
click at [189, 280] on link "查看" at bounding box center [197, 283] width 40 height 20
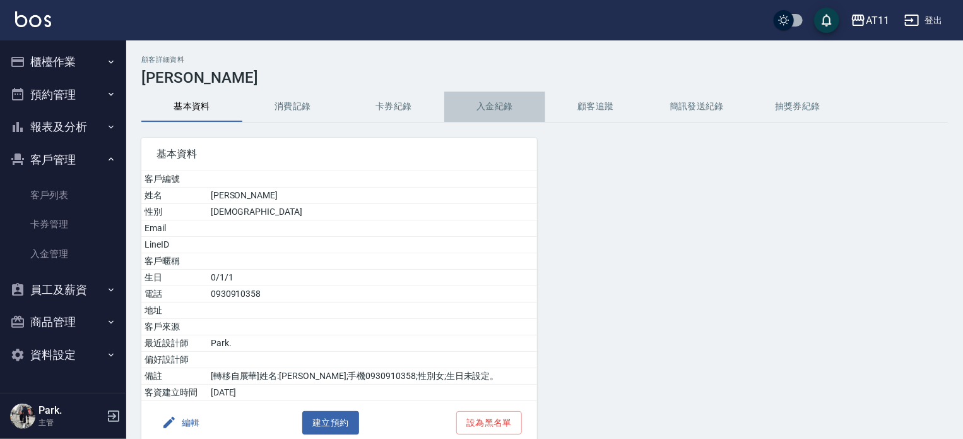
click at [509, 107] on button "入金紀錄" at bounding box center [494, 107] width 101 height 30
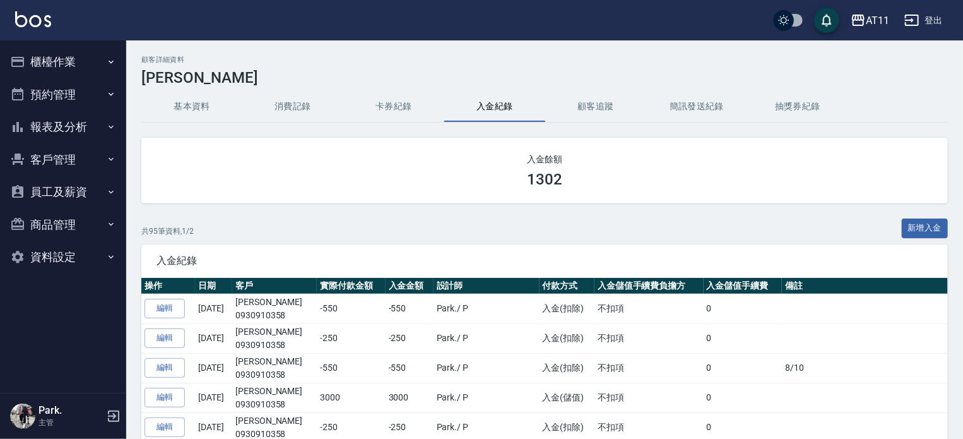
click at [53, 56] on button "櫃檯作業" at bounding box center [63, 61] width 116 height 33
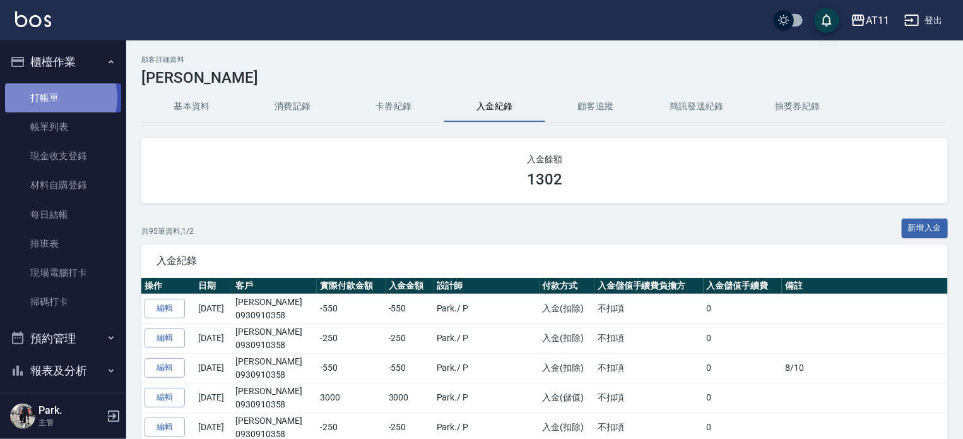
click at [54, 98] on link "打帳單" at bounding box center [63, 97] width 116 height 29
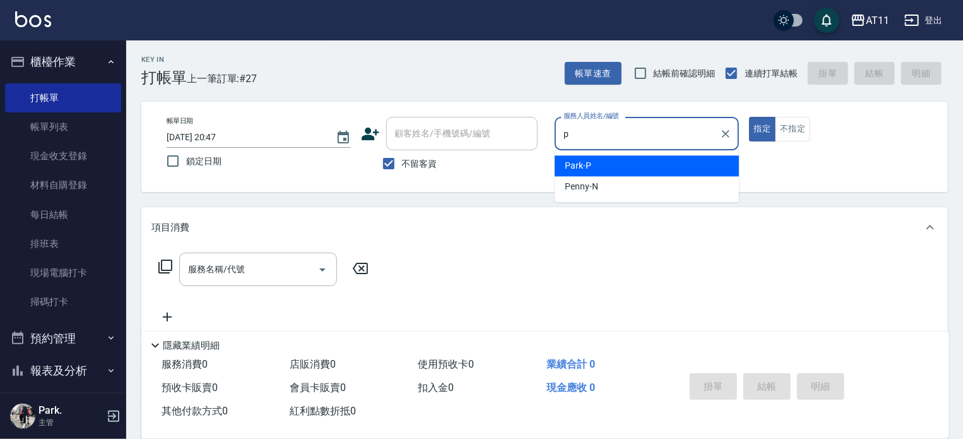
type input "Park-P"
type button "true"
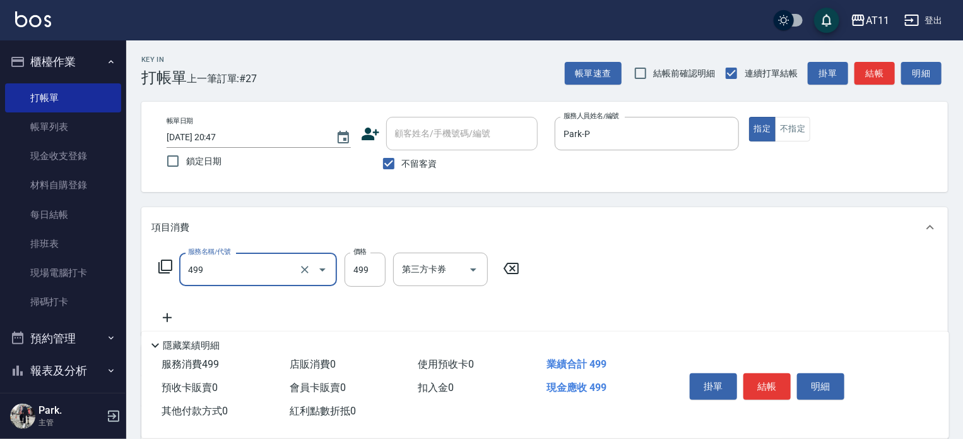
type input "SPA499(499)"
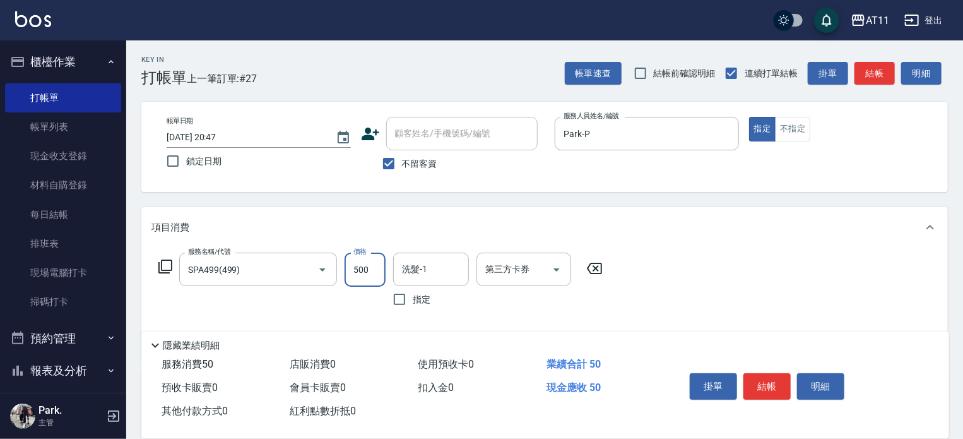
type input "500"
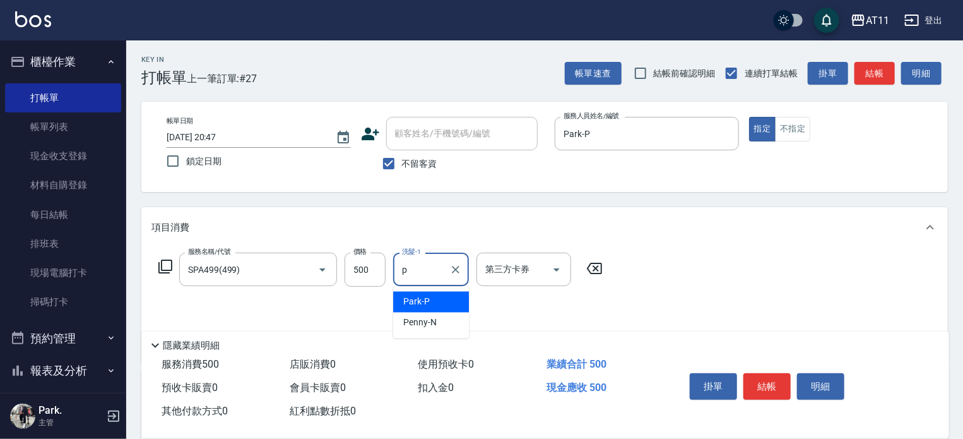
type input "Park-P"
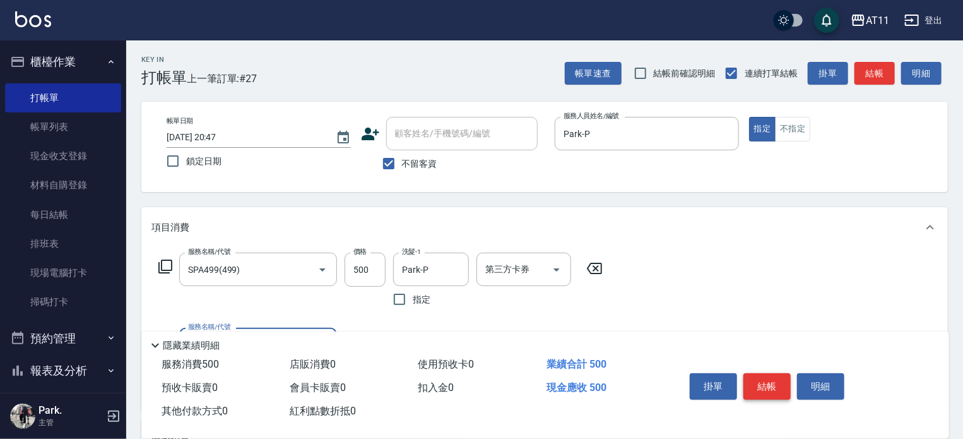
click at [775, 381] on button "結帳" at bounding box center [767, 386] width 47 height 27
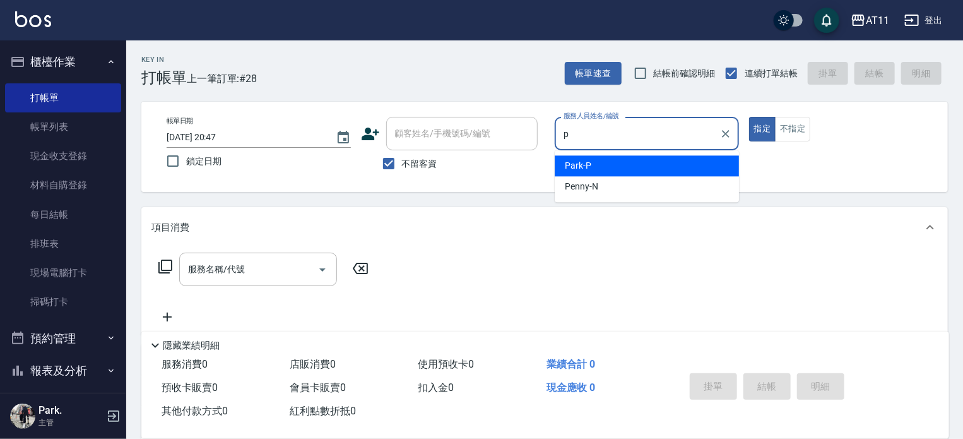
type input "Park-P"
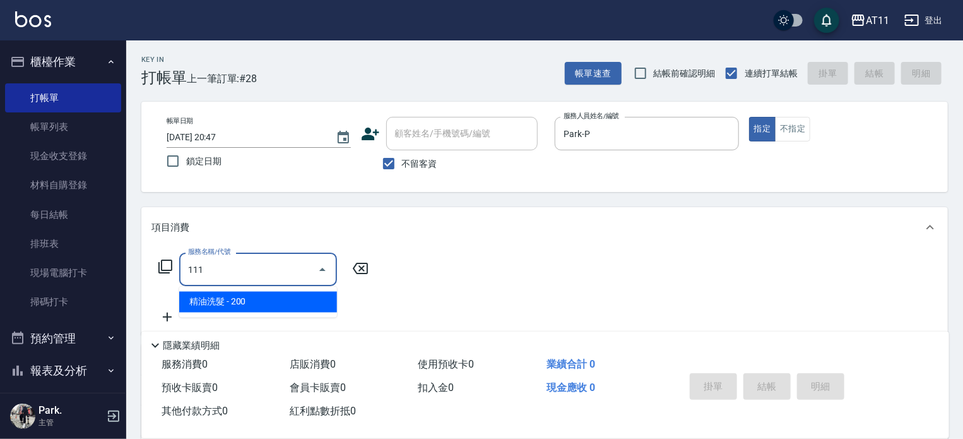
type input "精油洗髮(111)"
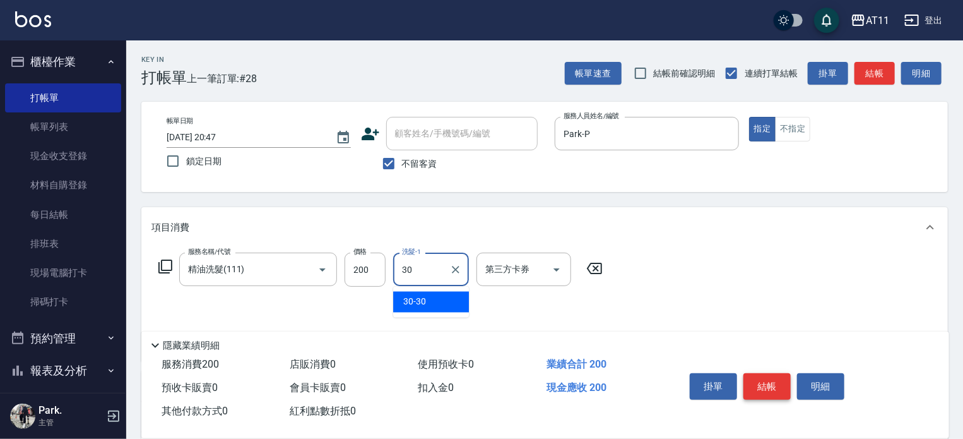
type input "30-30"
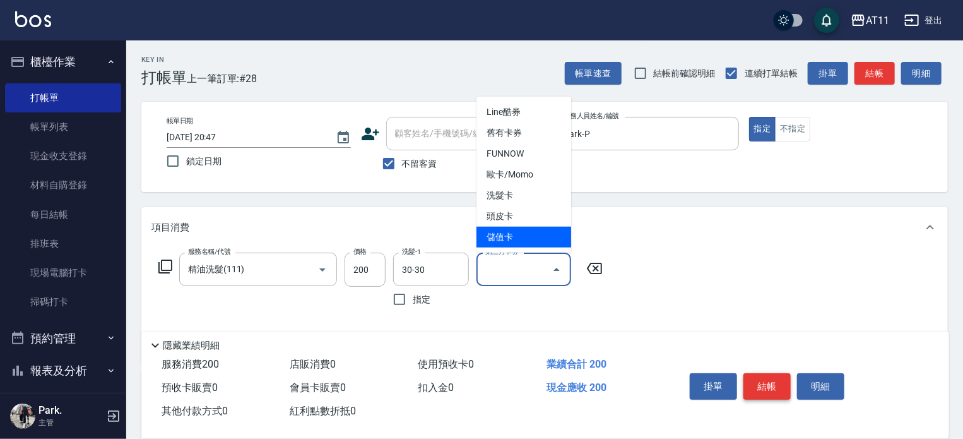
type input "儲值卡"
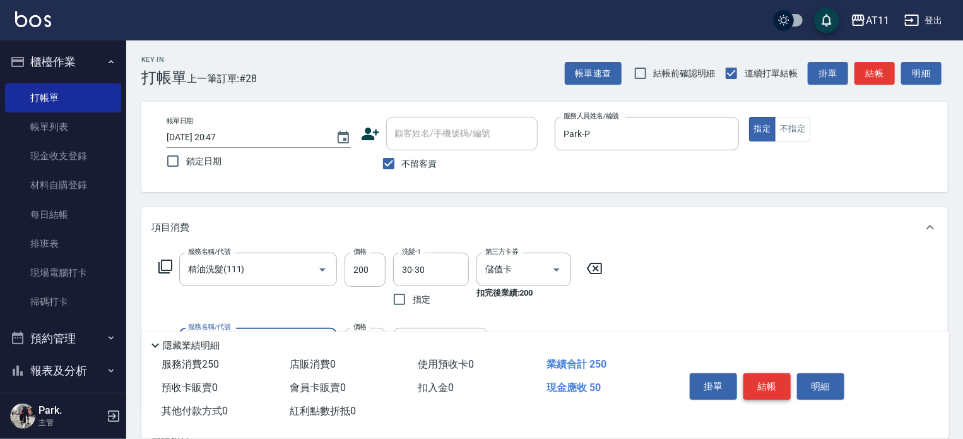
type input "洗髮精+50(50)"
type input "30-30"
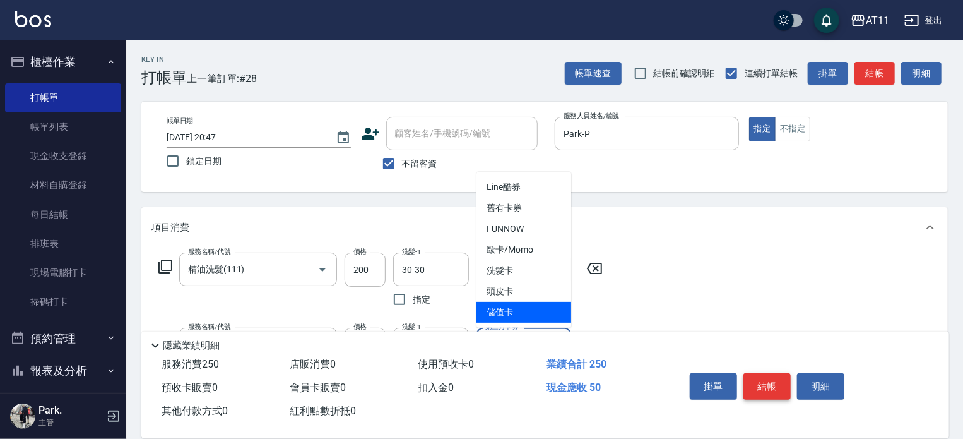
type input "儲值卡"
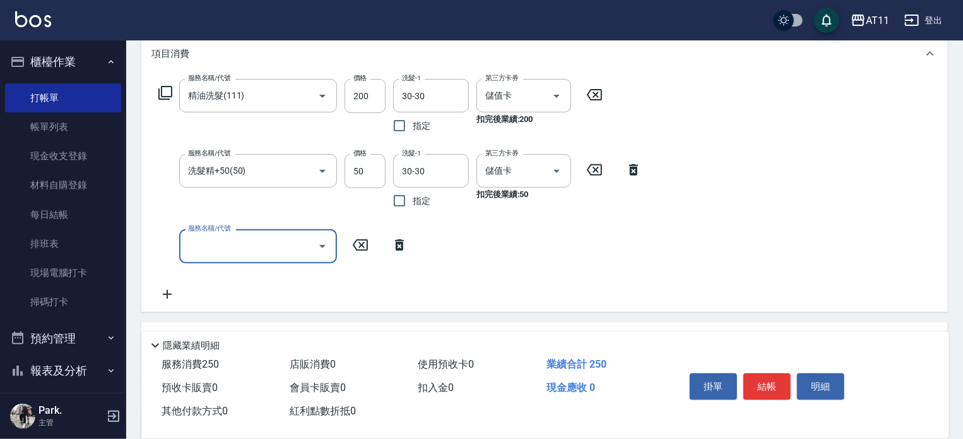
scroll to position [189, 0]
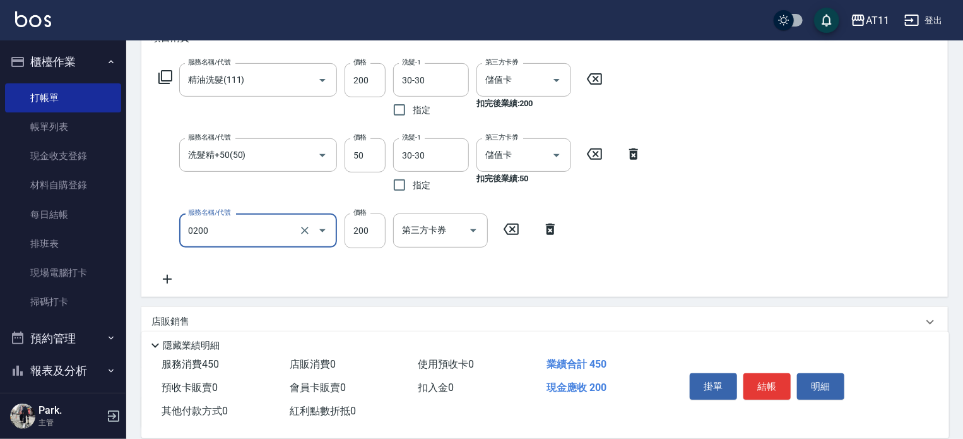
type input "自備護髮(0200)"
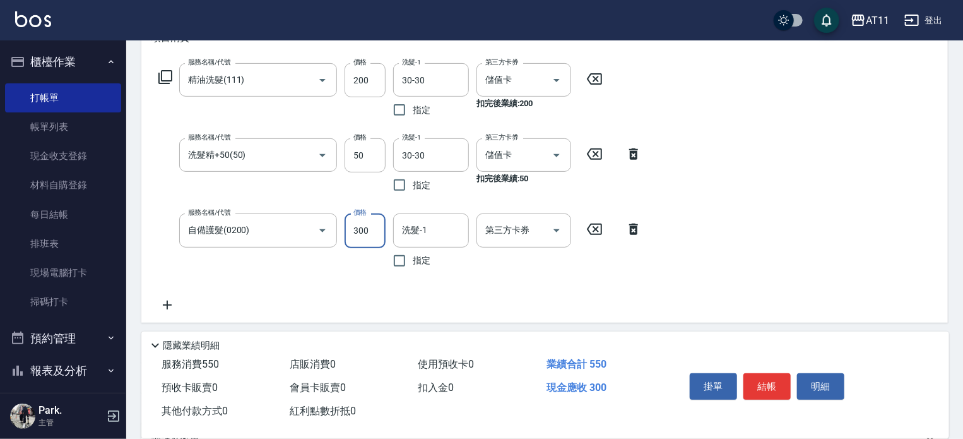
type input "300"
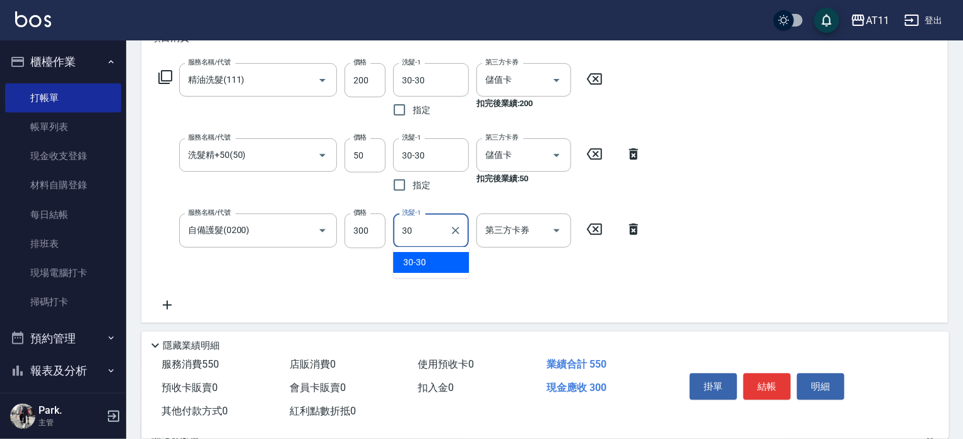
type input "30-30"
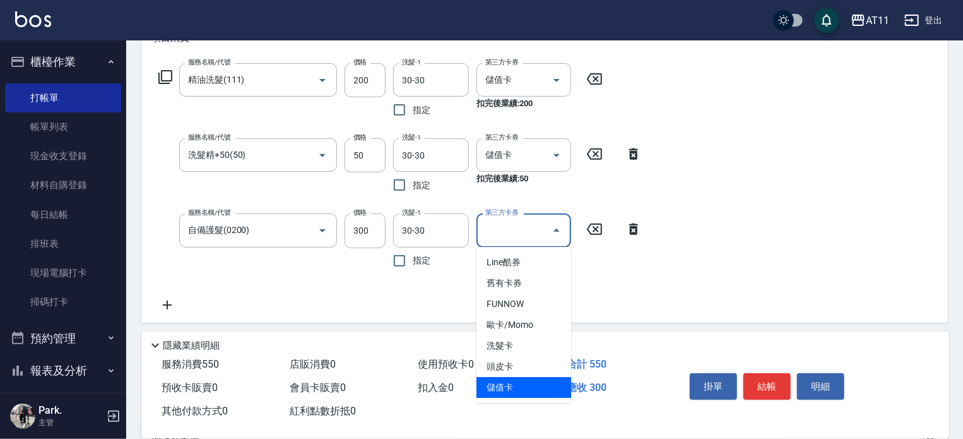
type input "儲值卡"
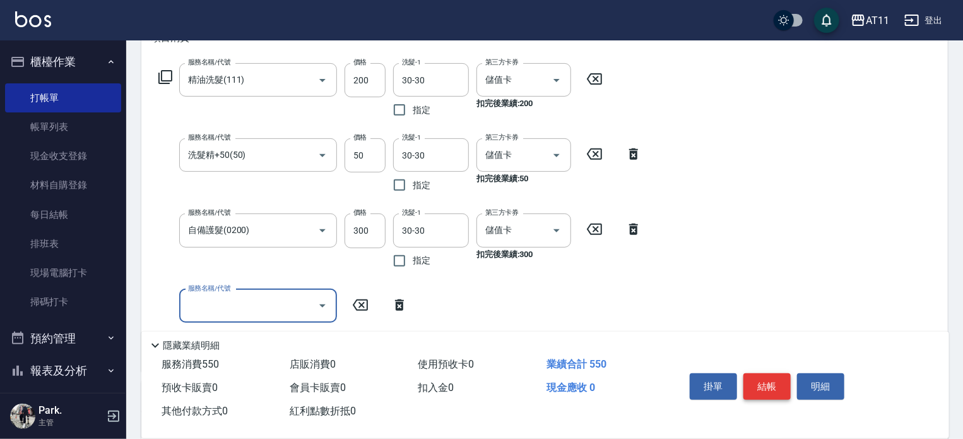
click at [775, 390] on button "結帳" at bounding box center [767, 386] width 47 height 27
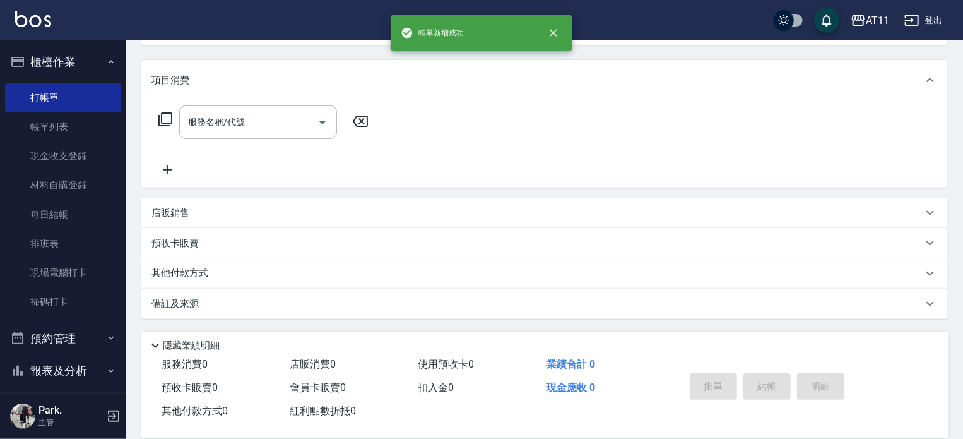
scroll to position [0, 0]
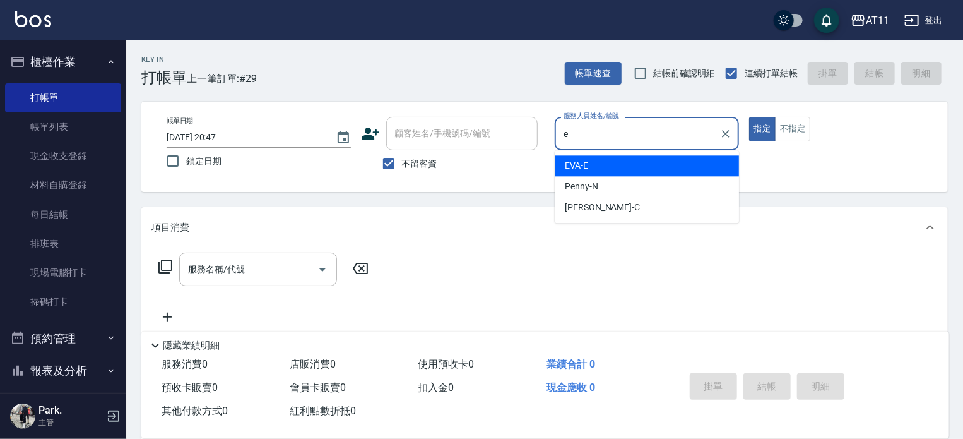
type input "[PERSON_NAME]-E"
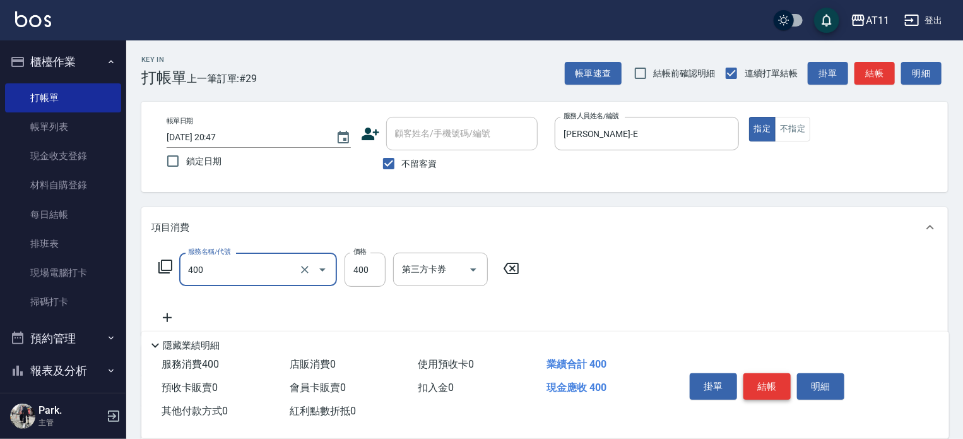
type input "洗剪(400)"
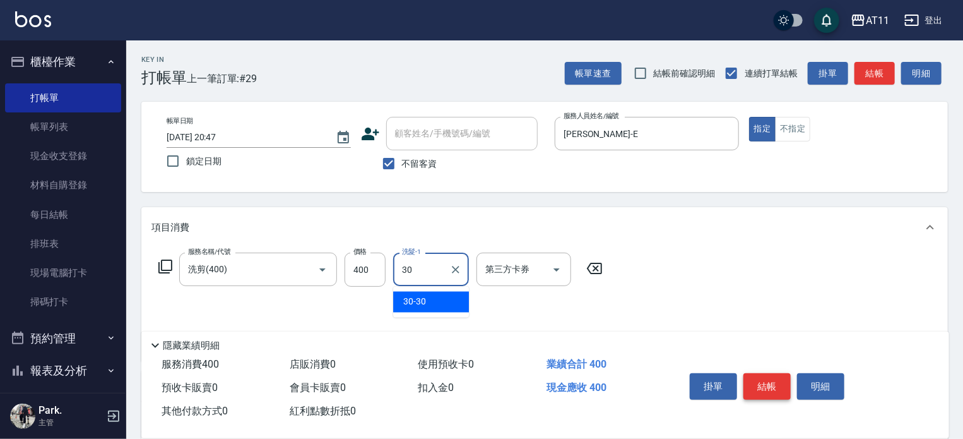
type input "30-30"
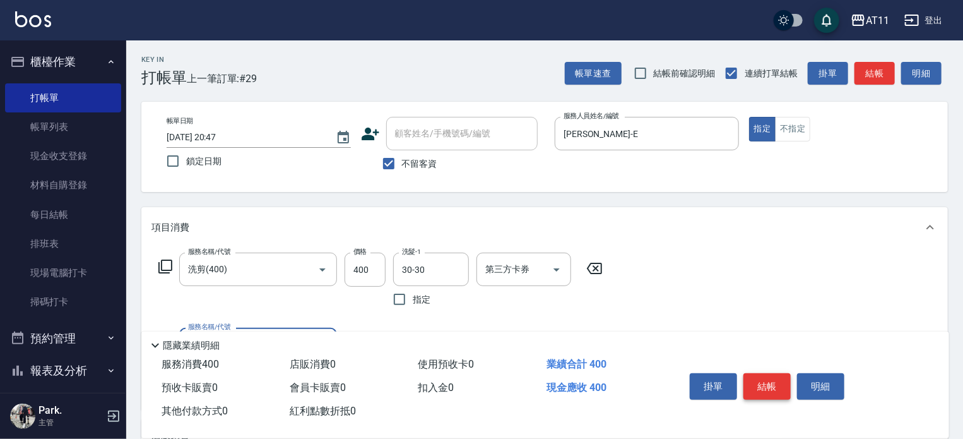
click at [775, 390] on button "結帳" at bounding box center [767, 386] width 47 height 27
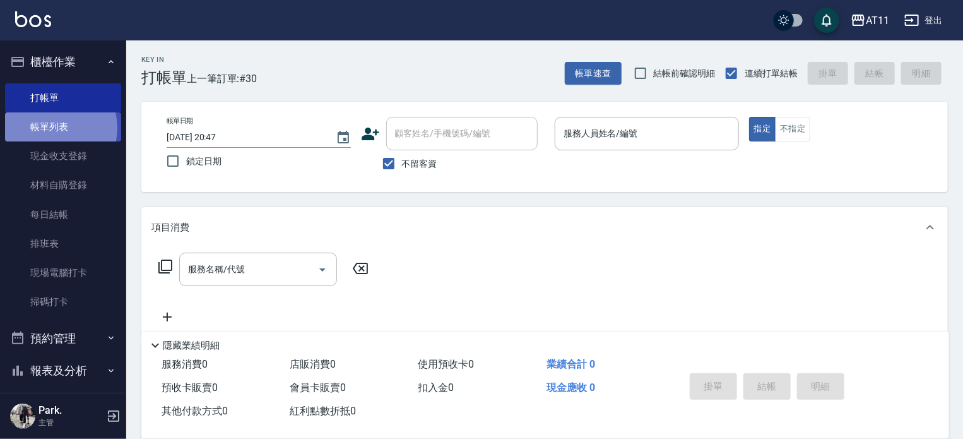
click at [54, 128] on link "帳單列表" at bounding box center [63, 126] width 116 height 29
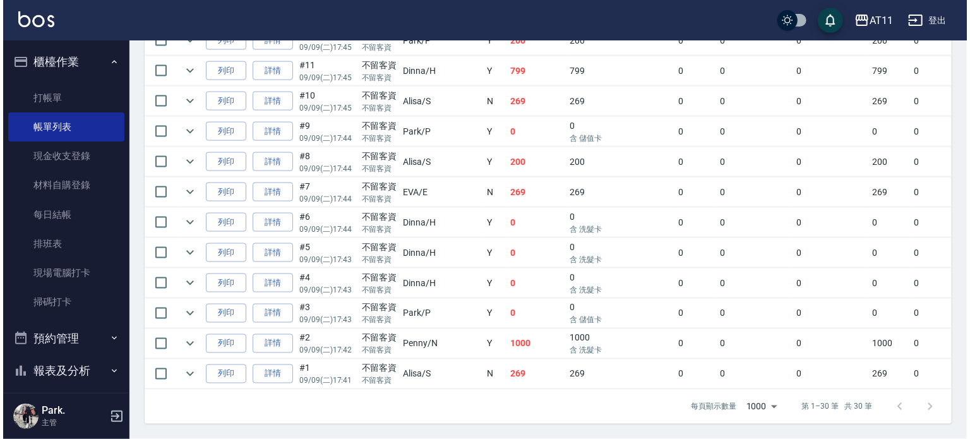
scroll to position [941, 0]
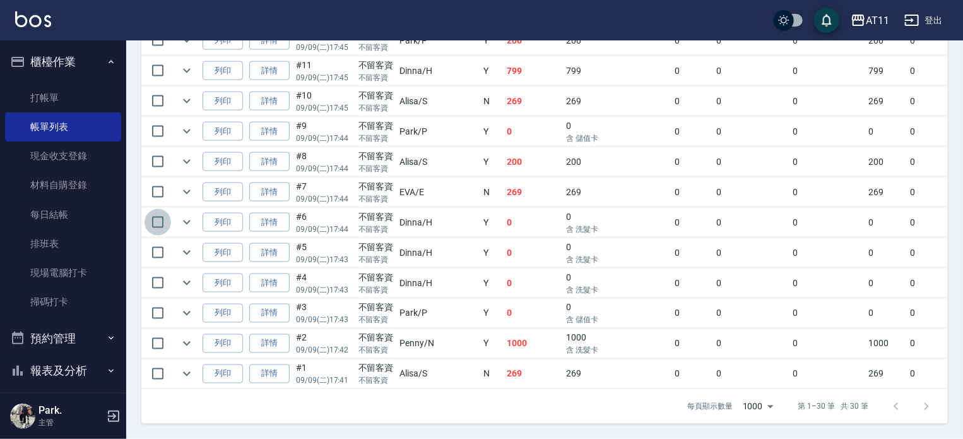
click at [157, 213] on input "checkbox" at bounding box center [158, 222] width 27 height 27
checkbox input "true"
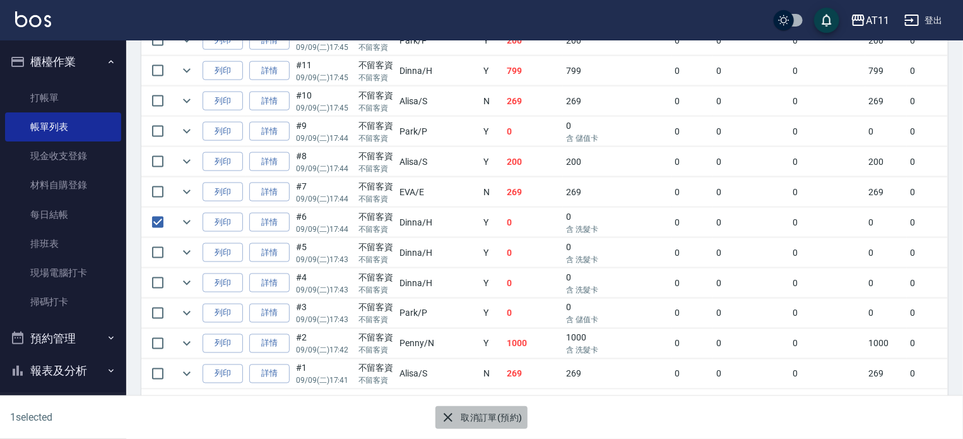
click at [480, 415] on button "取消訂單(預約)" at bounding box center [482, 417] width 92 height 23
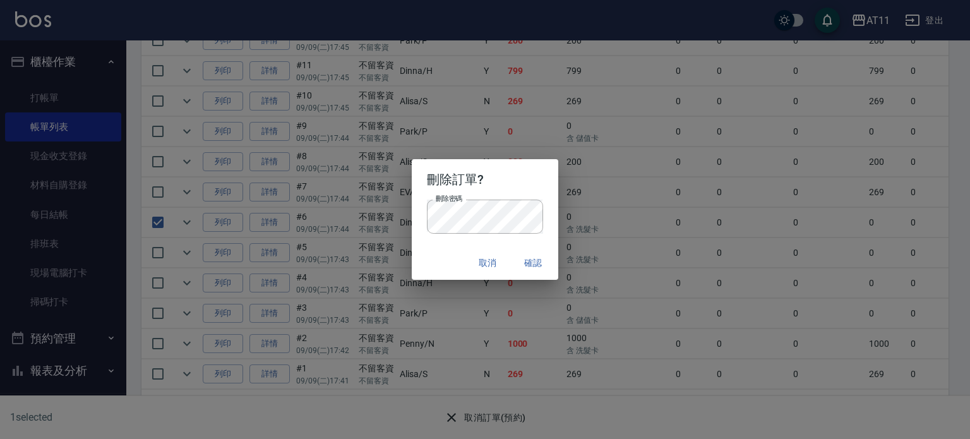
drag, startPoint x: 534, startPoint y: 264, endPoint x: 492, endPoint y: 238, distance: 49.1
click at [494, 242] on div "刪除訂單? 刪除密碼 刪除密碼 取消 確認" at bounding box center [485, 219] width 147 height 121
click at [535, 275] on div "取消 確認" at bounding box center [485, 262] width 147 height 33
click at [534, 266] on button "確認" at bounding box center [533, 262] width 40 height 23
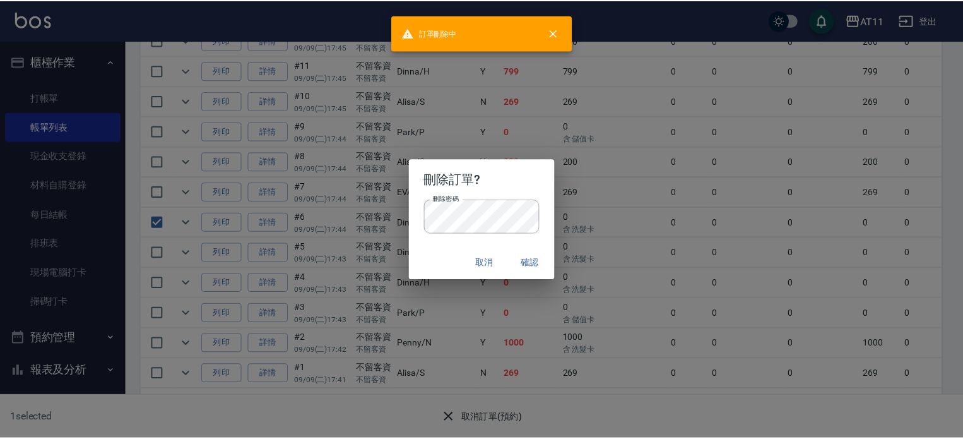
scroll to position [0, 0]
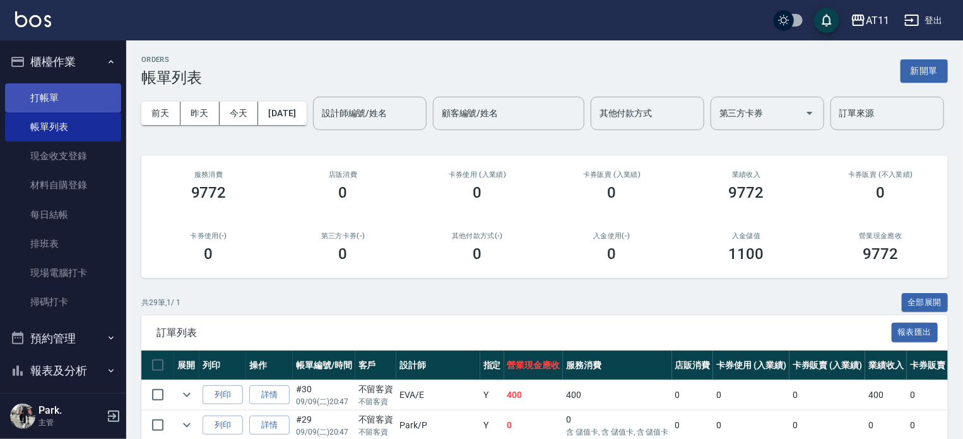
click at [46, 88] on link "打帳單" at bounding box center [63, 97] width 116 height 29
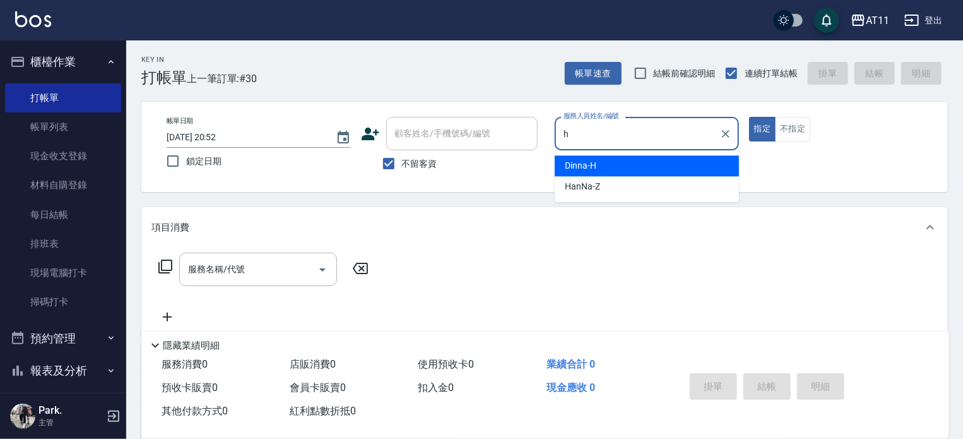
type input "Dinna-H"
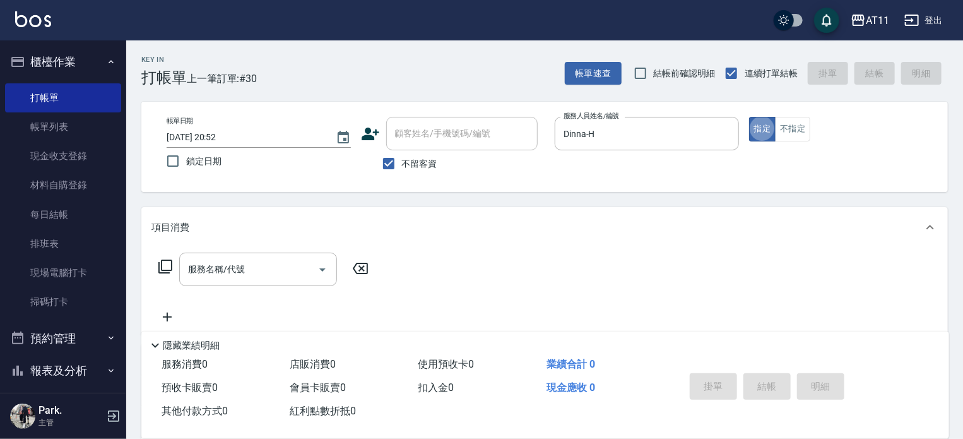
type button "true"
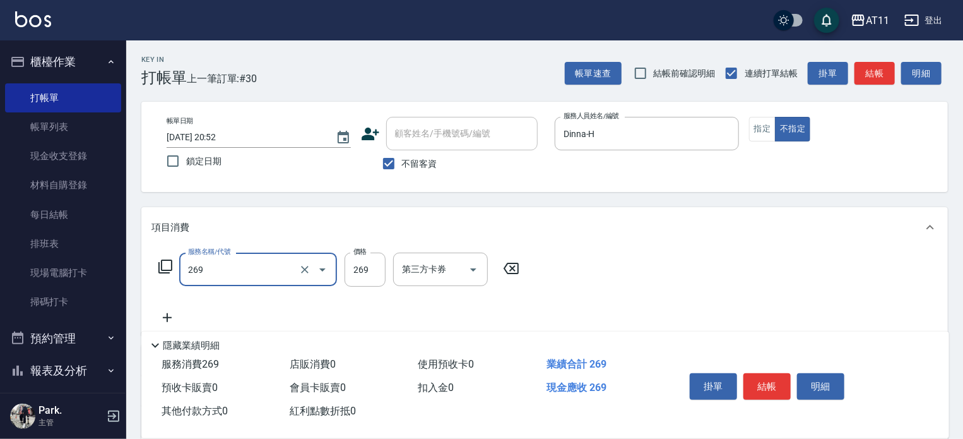
type input "一般洗剪(269)"
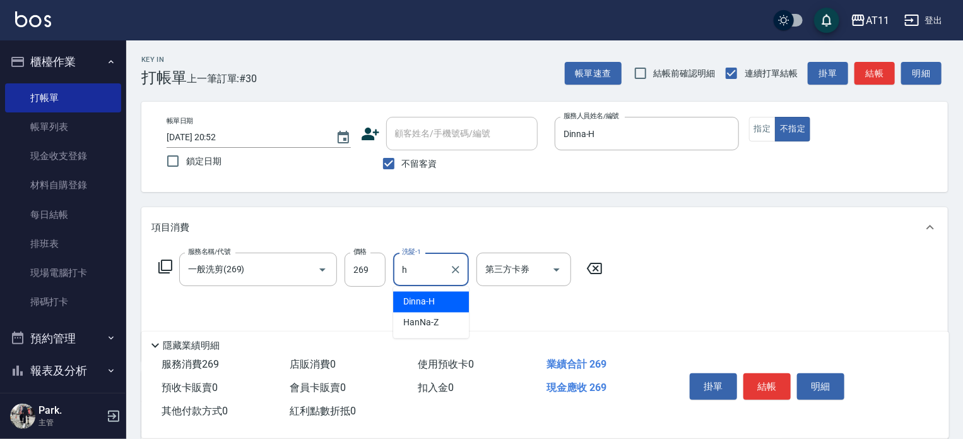
type input "Dinna-H"
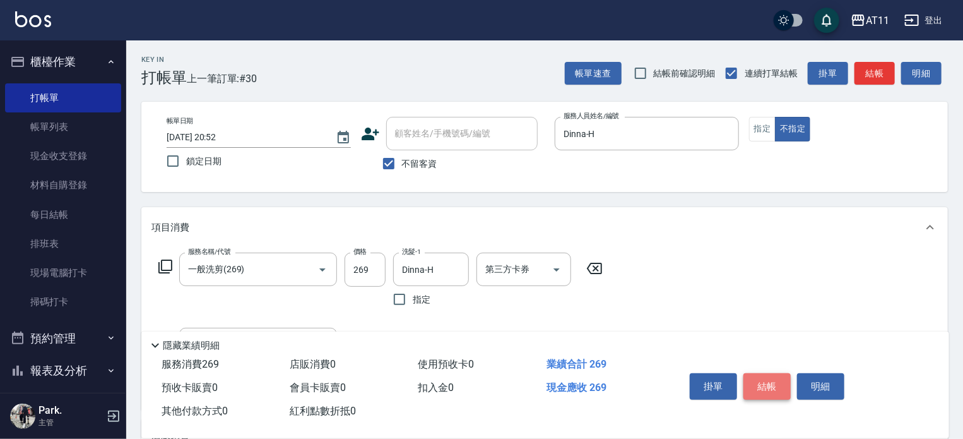
click at [760, 384] on button "結帳" at bounding box center [767, 386] width 47 height 27
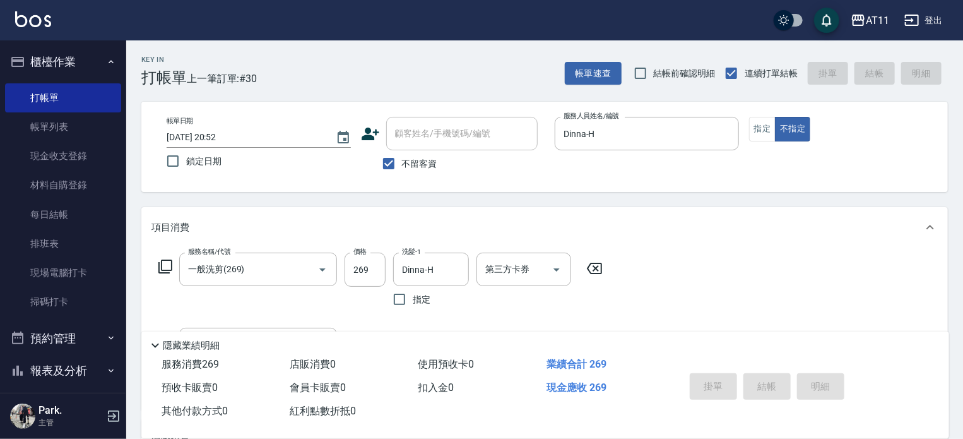
type input "2025/09/09 20:53"
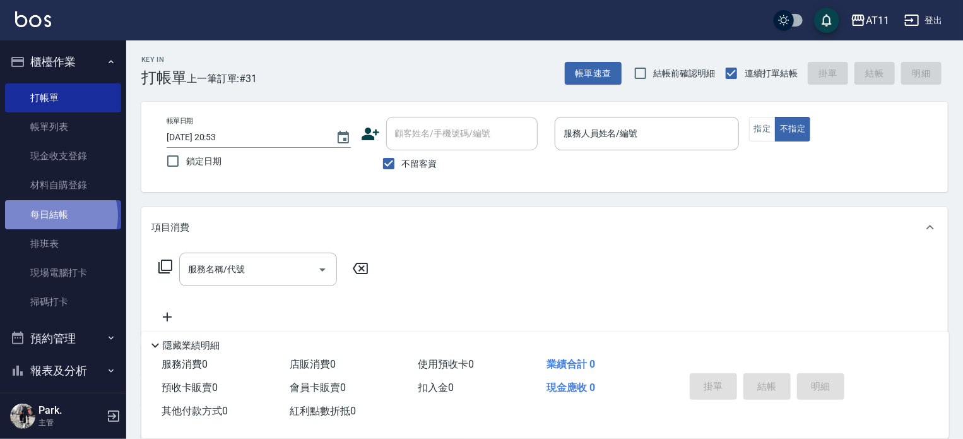
click at [57, 215] on link "每日結帳" at bounding box center [63, 214] width 116 height 29
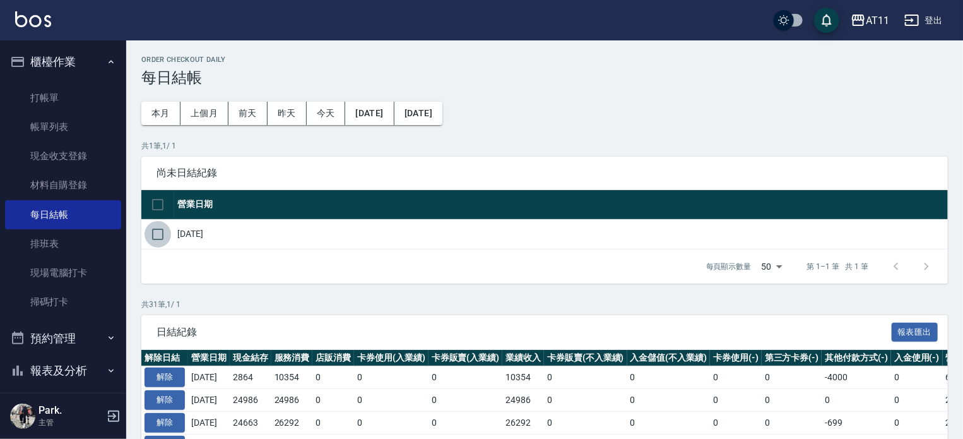
click at [154, 227] on input "checkbox" at bounding box center [158, 234] width 27 height 27
checkbox input "true"
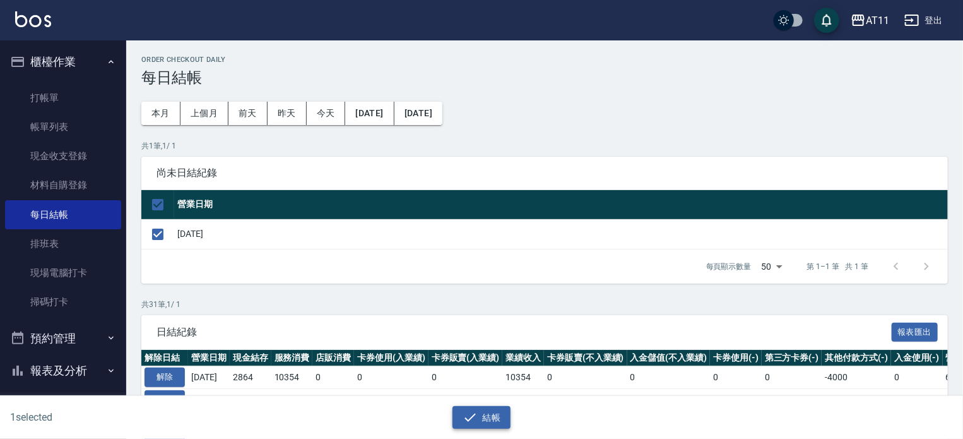
click at [494, 407] on button "結帳" at bounding box center [482, 417] width 59 height 23
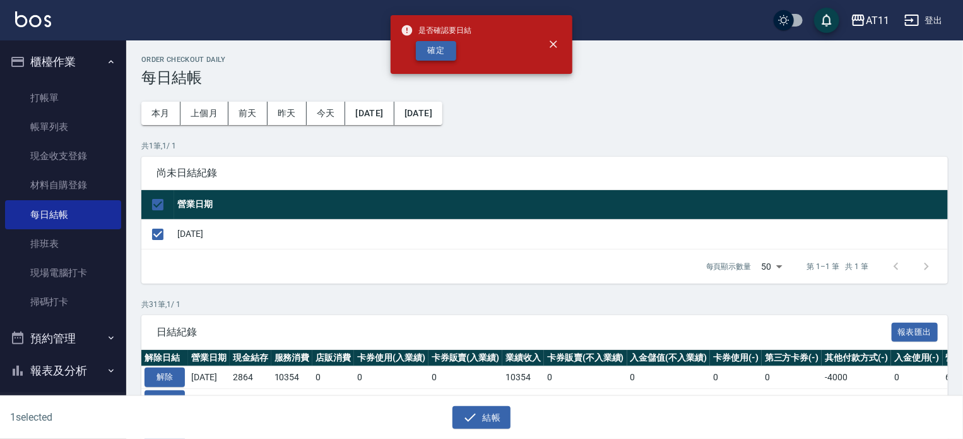
click at [439, 45] on button "確定" at bounding box center [436, 51] width 40 height 20
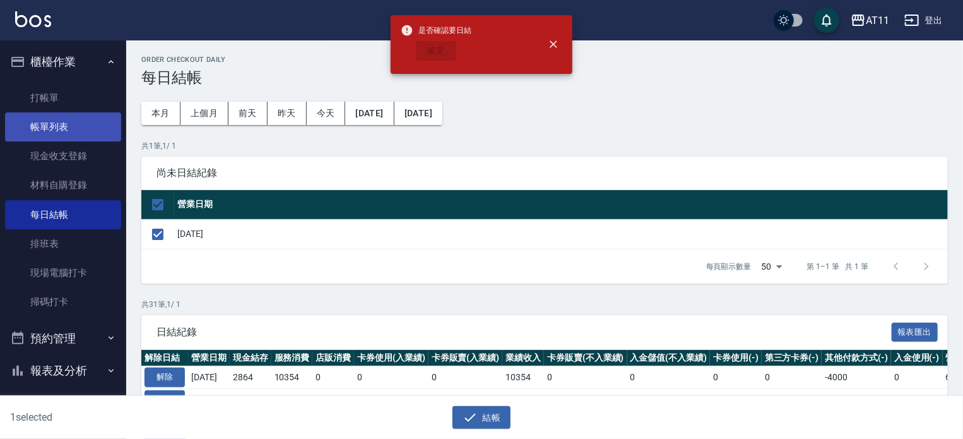
checkbox input "false"
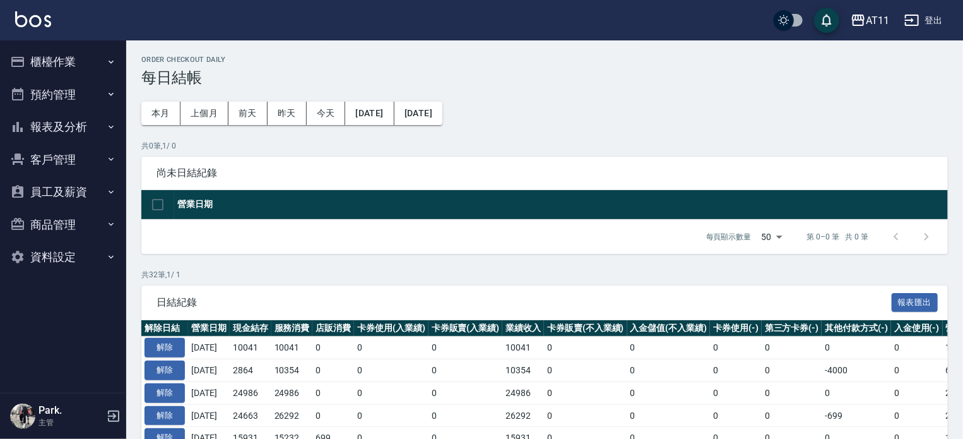
click at [51, 63] on button "櫃檯作業" at bounding box center [63, 61] width 116 height 33
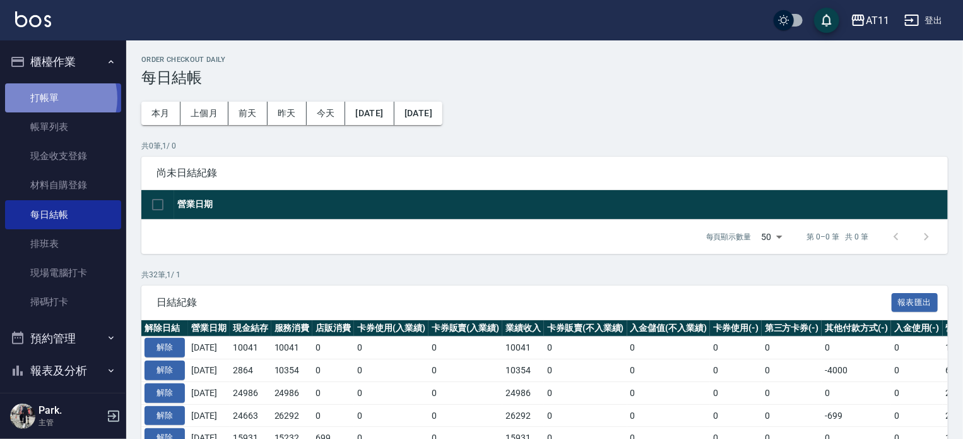
click at [54, 98] on link "打帳單" at bounding box center [63, 97] width 116 height 29
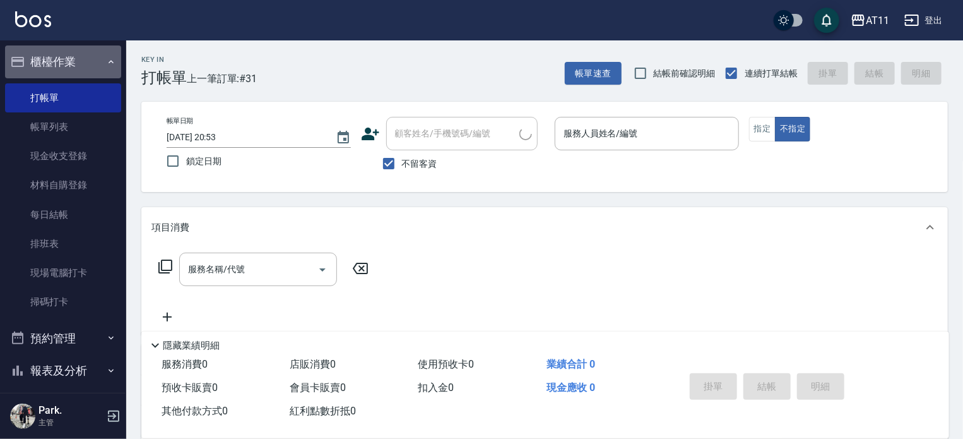
click at [66, 65] on button "櫃檯作業" at bounding box center [63, 61] width 116 height 33
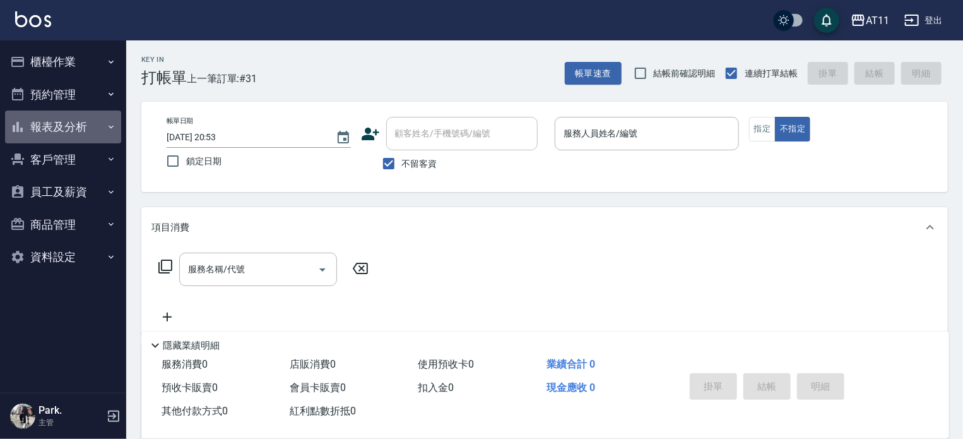
drag, startPoint x: 66, startPoint y: 126, endPoint x: 81, endPoint y: 170, distance: 46.9
click at [68, 126] on button "報表及分析" at bounding box center [63, 126] width 116 height 33
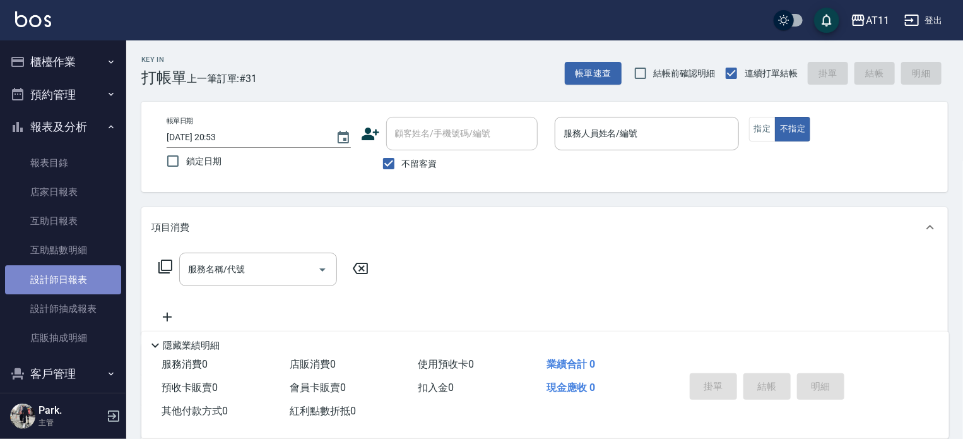
click at [74, 289] on link "設計師日報表" at bounding box center [63, 279] width 116 height 29
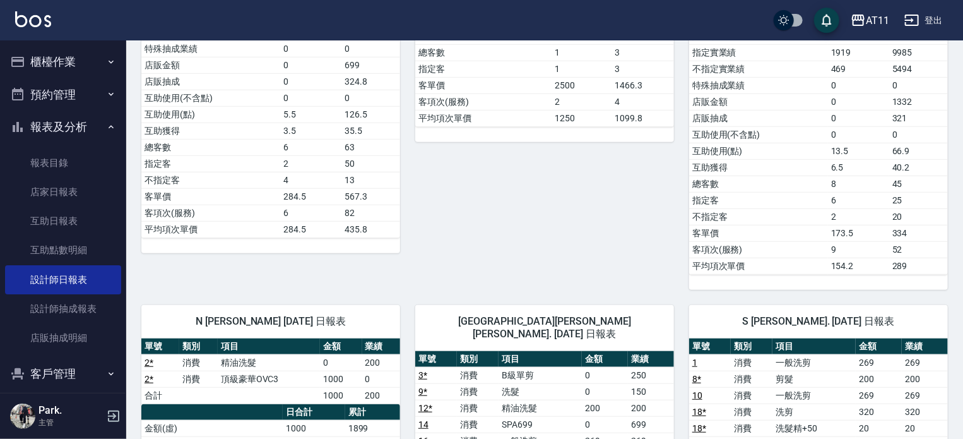
scroll to position [188, 0]
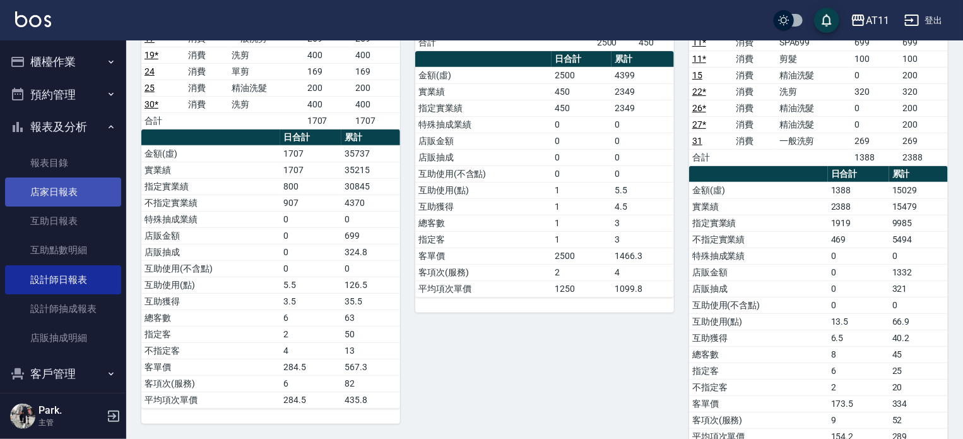
click at [48, 186] on link "店家日報表" at bounding box center [63, 191] width 116 height 29
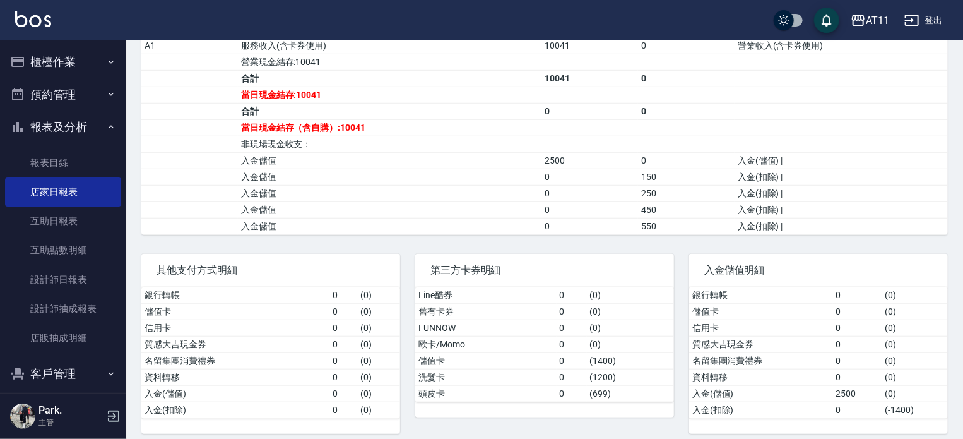
scroll to position [456, 0]
